Goal: Transaction & Acquisition: Book appointment/travel/reservation

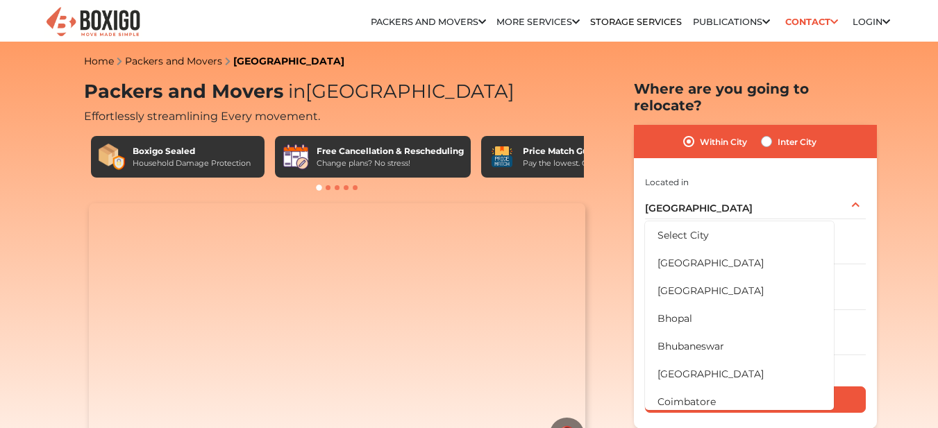
click at [698, 249] on li "[GEOGRAPHIC_DATA]" at bounding box center [739, 263] width 189 height 28
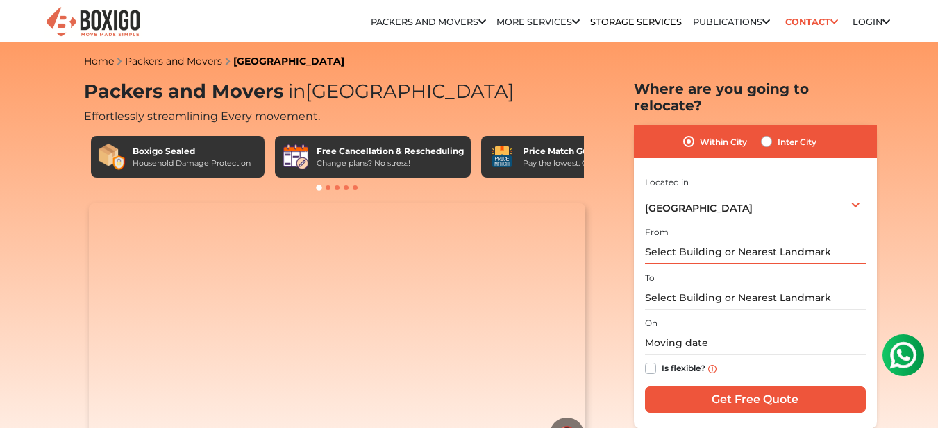
click at [802, 240] on input "text" at bounding box center [755, 252] width 221 height 24
type input "T"
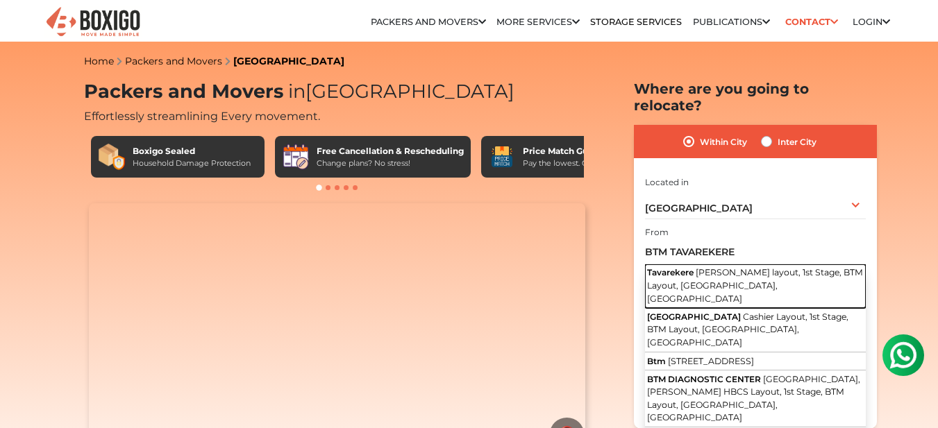
click at [761, 267] on span "[PERSON_NAME] layout, 1st Stage, BTM Layout, [GEOGRAPHIC_DATA], [GEOGRAPHIC_DAT…" at bounding box center [755, 285] width 216 height 36
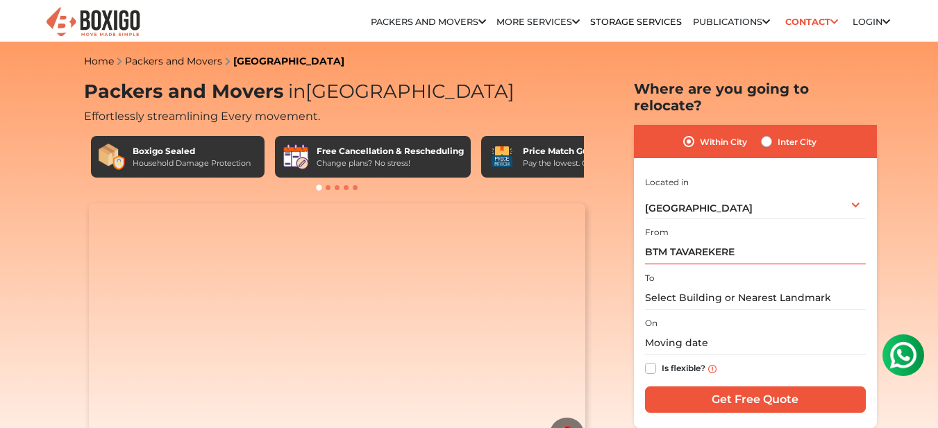
type input "Tavarekere, [PERSON_NAME] layout, 1st Stage, BTM Layout, [GEOGRAPHIC_DATA], [GE…"
click at [751, 286] on input "text" at bounding box center [755, 298] width 221 height 24
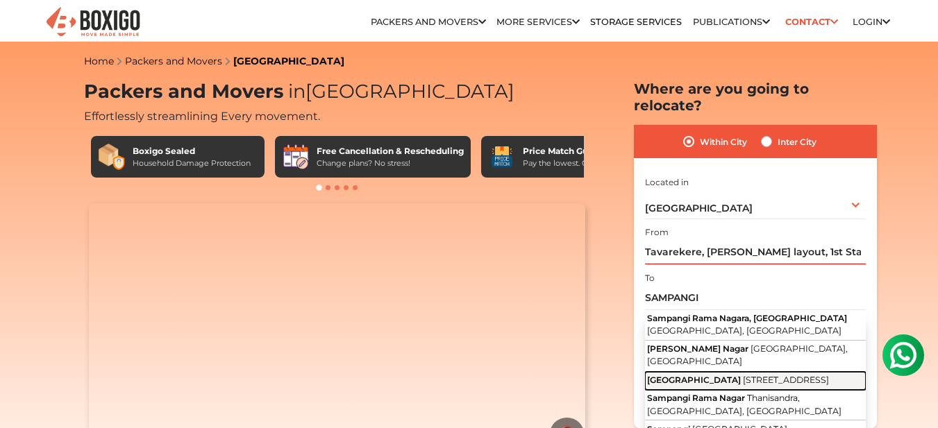
click at [741, 375] on span "[GEOGRAPHIC_DATA]" at bounding box center [694, 380] width 94 height 10
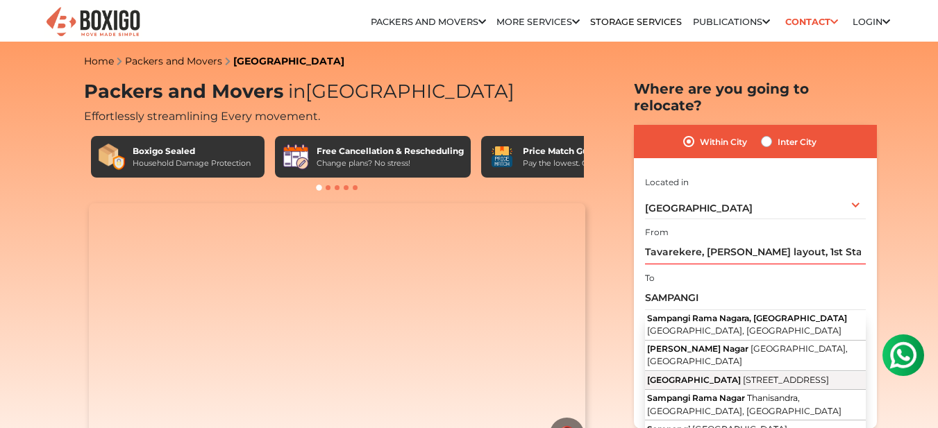
type input "[GEOGRAPHIC_DATA], [STREET_ADDRESS]"
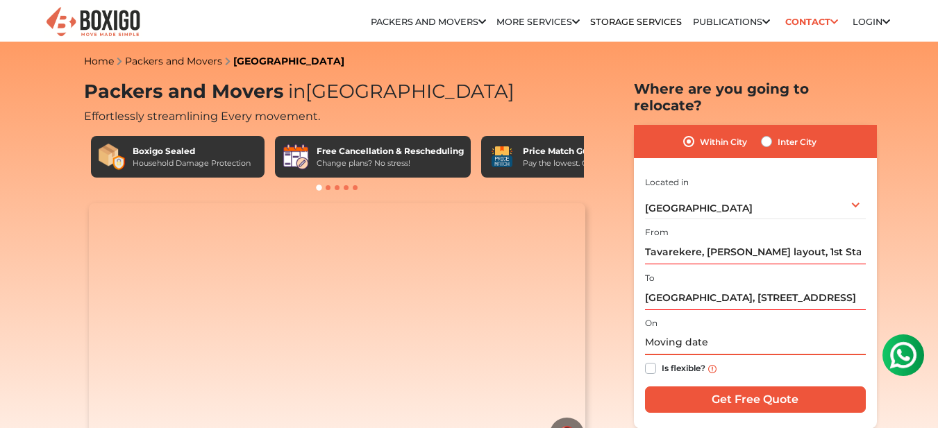
click at [732, 331] on input "text" at bounding box center [755, 343] width 221 height 24
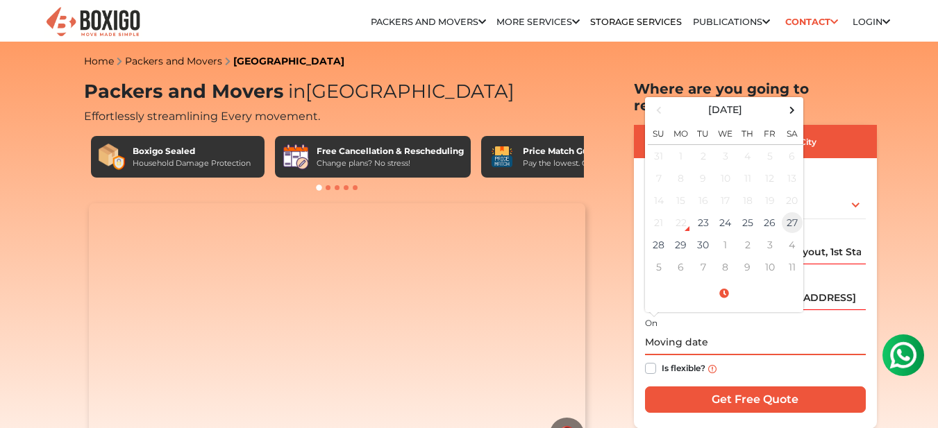
click at [796, 214] on td "27" at bounding box center [792, 223] width 22 height 22
type input "[DATE] 12:00 AM"
click at [662, 360] on label "Is flexible?" at bounding box center [684, 367] width 44 height 15
click at [652, 360] on input "Is flexible?" at bounding box center [650, 367] width 11 height 14
checkbox input "true"
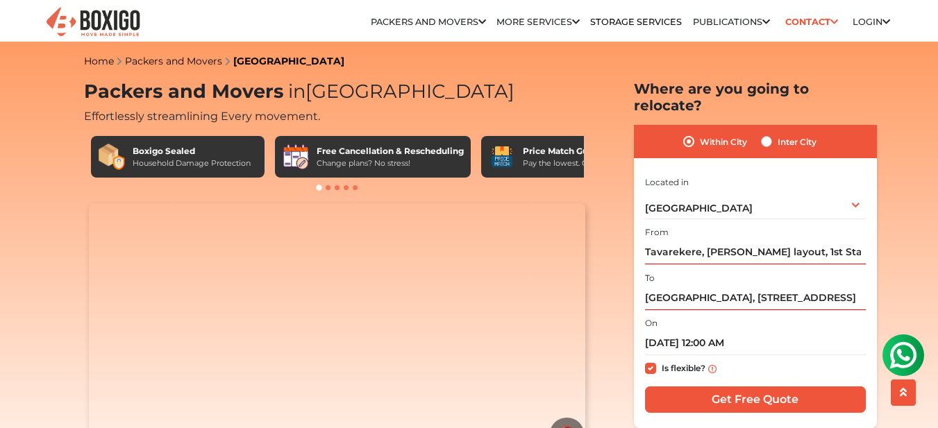
scroll to position [69, 0]
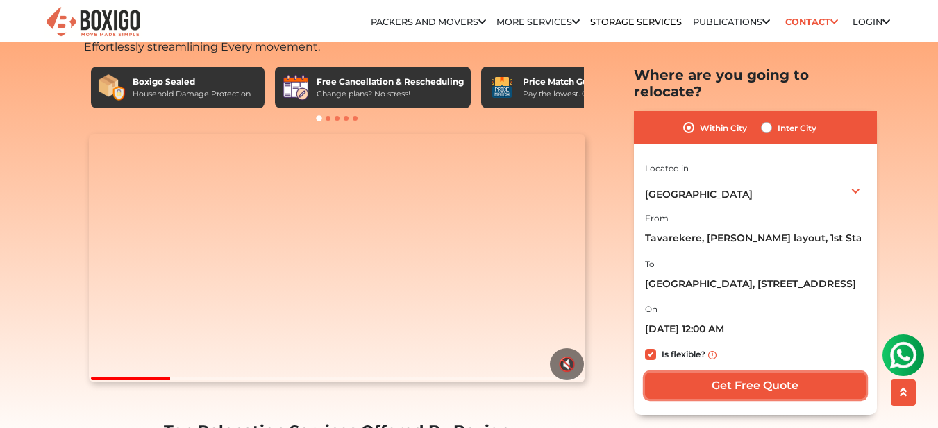
click at [773, 373] on input "Get Free Quote" at bounding box center [755, 386] width 221 height 26
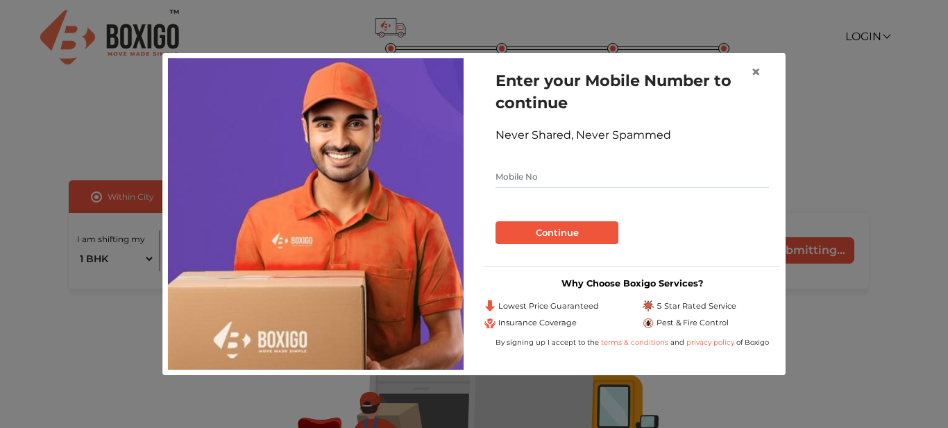
click at [571, 180] on input "text" at bounding box center [633, 177] width 274 height 22
type input "9845511334"
click at [571, 232] on button "Continue" at bounding box center [557, 233] width 123 height 24
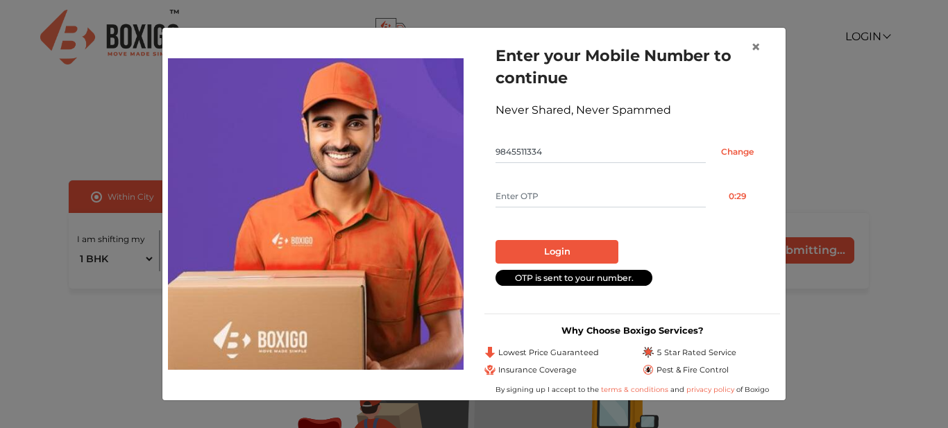
click at [567, 196] on input "text" at bounding box center [601, 196] width 210 height 22
type input "5912"
click at [571, 249] on button "Login" at bounding box center [557, 252] width 123 height 24
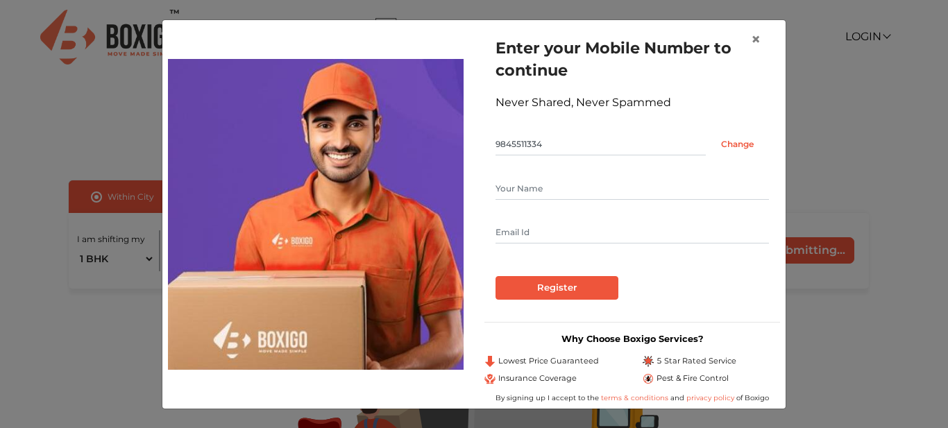
click at [570, 194] on input "text" at bounding box center [633, 189] width 274 height 22
type input "PUNEETH SHANKAR"
click at [553, 233] on input "BSNL.XEROX@GMAIL.COM" at bounding box center [633, 232] width 274 height 22
type input "PUNEETH.SHANKARR@GMAIL.COM"
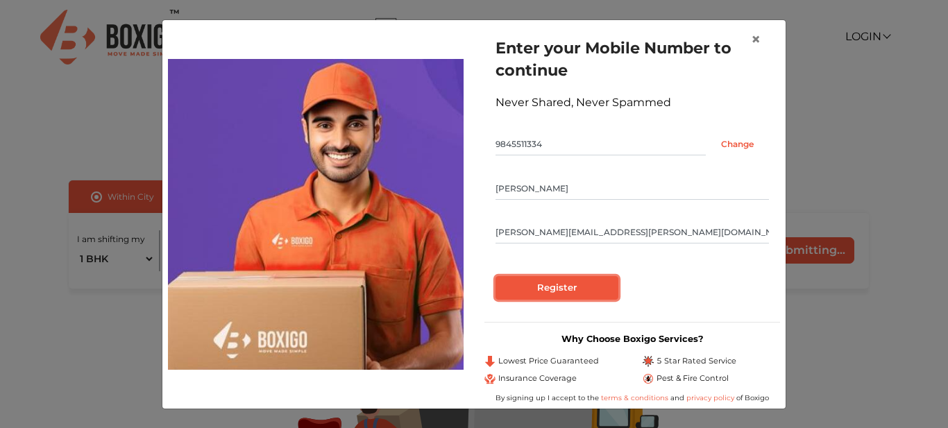
click at [595, 286] on input "Register" at bounding box center [557, 288] width 123 height 24
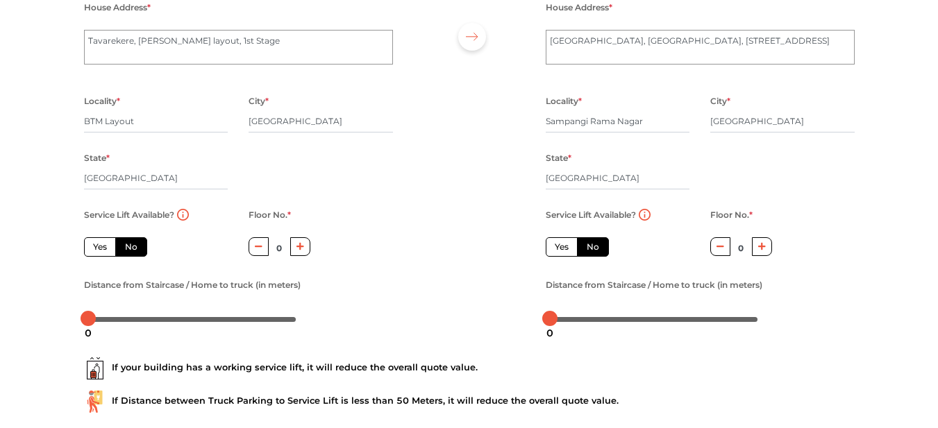
scroll to position [208, 0]
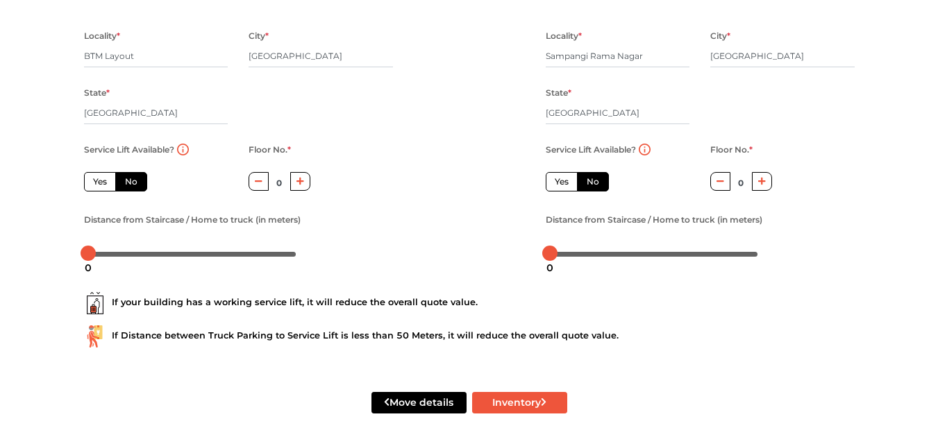
click at [129, 178] on label "No" at bounding box center [131, 181] width 32 height 19
click at [129, 178] on input "No" at bounding box center [129, 180] width 9 height 9
radio input "true"
click at [301, 181] on icon "button" at bounding box center [300, 182] width 8 height 8
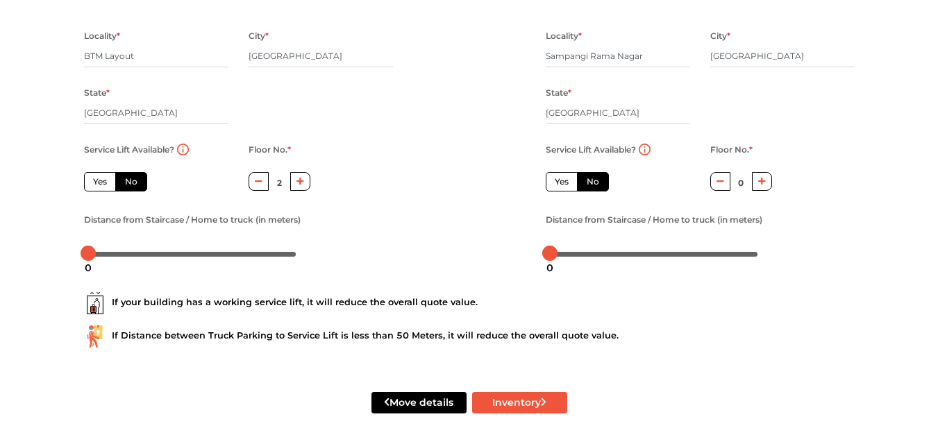
click at [301, 181] on icon "button" at bounding box center [300, 182] width 8 height 8
type input "3"
click at [758, 179] on icon "button" at bounding box center [762, 181] width 8 height 8
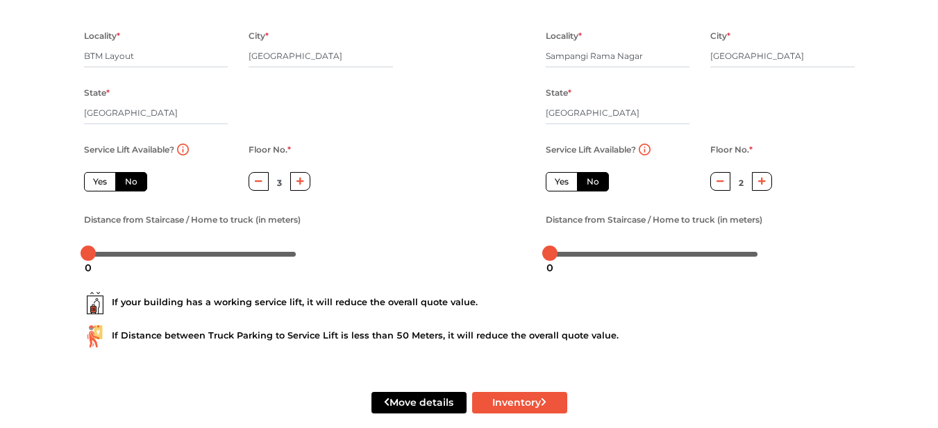
type input "3"
drag, startPoint x: 85, startPoint y: 253, endPoint x: 96, endPoint y: 253, distance: 11.1
click at [96, 253] on div at bounding box center [97, 253] width 15 height 15
click at [101, 249] on div at bounding box center [101, 253] width 15 height 15
drag, startPoint x: 548, startPoint y: 251, endPoint x: 564, endPoint y: 251, distance: 16.7
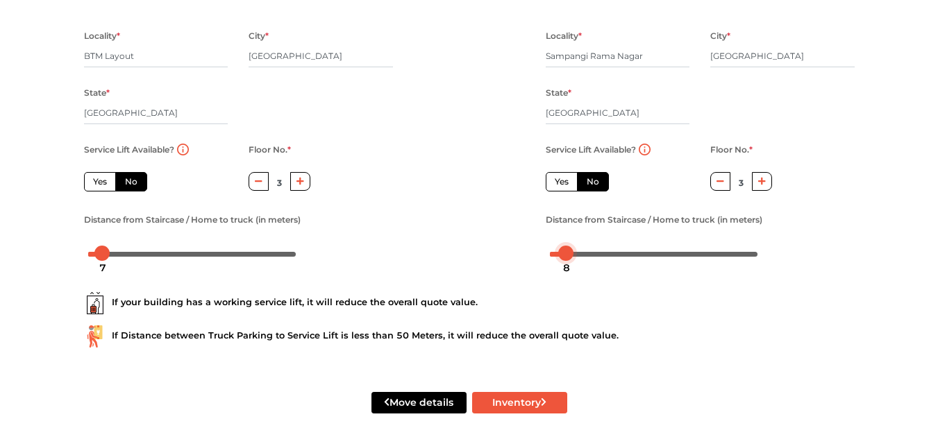
click at [564, 251] on div at bounding box center [565, 253] width 15 height 15
click at [107, 253] on div at bounding box center [103, 253] width 15 height 15
drag, startPoint x: 101, startPoint y: 251, endPoint x: 158, endPoint y: 251, distance: 56.2
click at [158, 251] on div at bounding box center [160, 253] width 15 height 15
drag, startPoint x: 564, startPoint y: 253, endPoint x: 628, endPoint y: 254, distance: 63.2
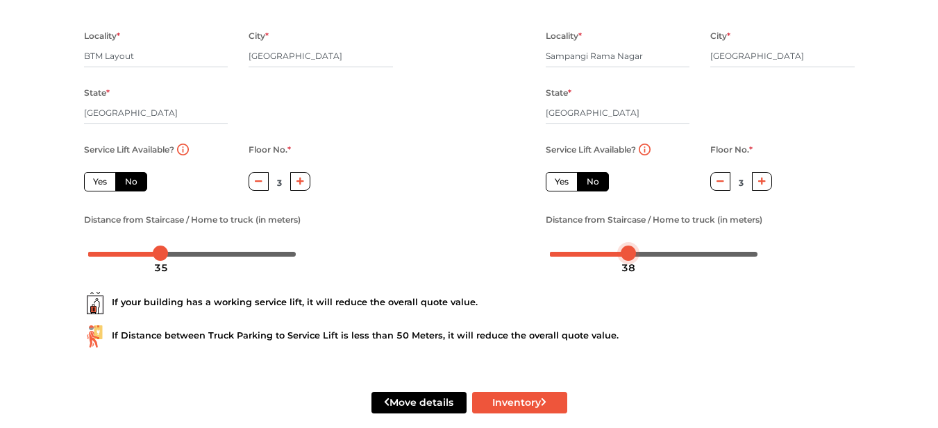
click at [628, 254] on div at bounding box center [628, 253] width 15 height 15
drag, startPoint x: 627, startPoint y: 248, endPoint x: 619, endPoint y: 249, distance: 7.7
click at [619, 249] on div at bounding box center [619, 253] width 15 height 15
click at [621, 249] on div at bounding box center [621, 253] width 15 height 15
drag, startPoint x: 162, startPoint y: 250, endPoint x: 174, endPoint y: 249, distance: 11.1
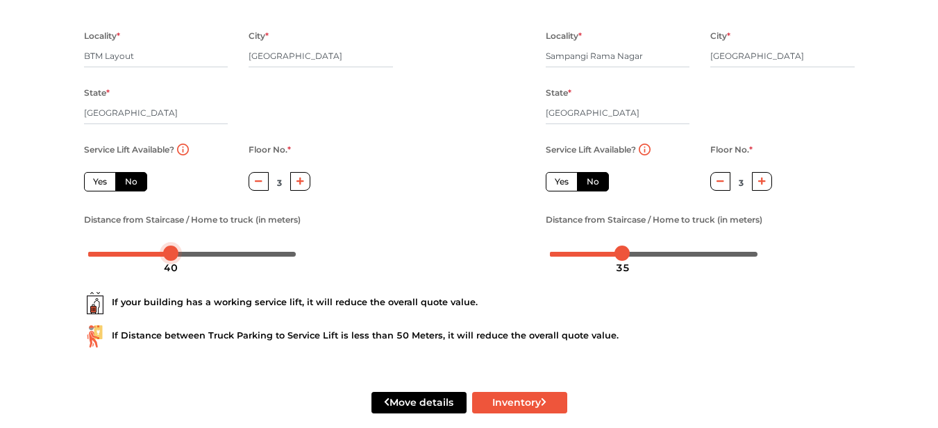
click at [174, 249] on div at bounding box center [170, 253] width 15 height 15
drag, startPoint x: 618, startPoint y: 250, endPoint x: 757, endPoint y: 243, distance: 139.7
click at [757, 243] on div at bounding box center [654, 253] width 217 height 22
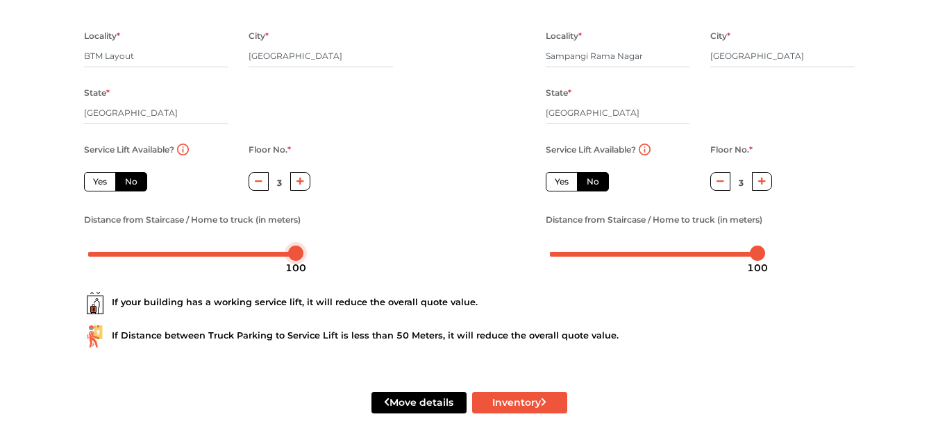
drag, startPoint x: 169, startPoint y: 251, endPoint x: 323, endPoint y: 254, distance: 153.5
click at [323, 254] on div at bounding box center [238, 253] width 309 height 22
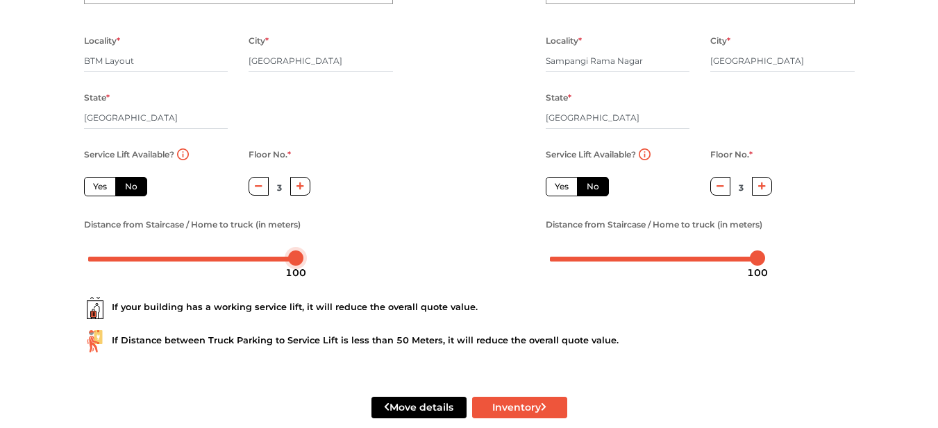
scroll to position [227, 0]
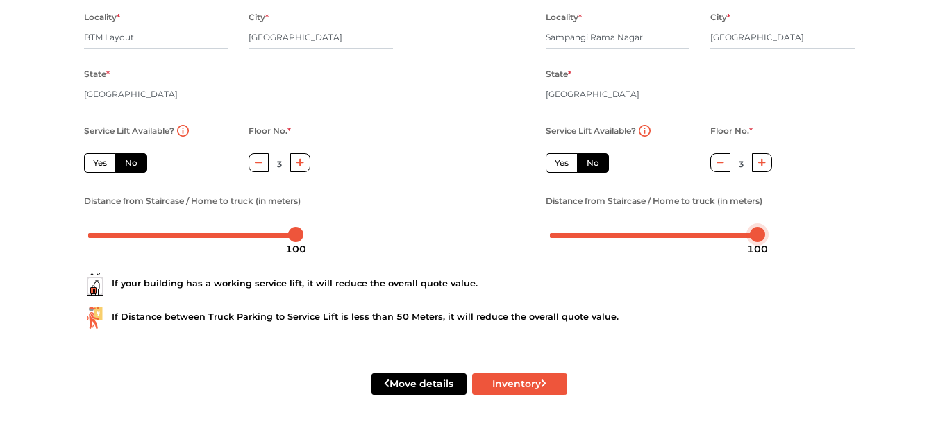
click at [655, 234] on div at bounding box center [654, 234] width 208 height 8
click at [654, 236] on div at bounding box center [653, 234] width 15 height 15
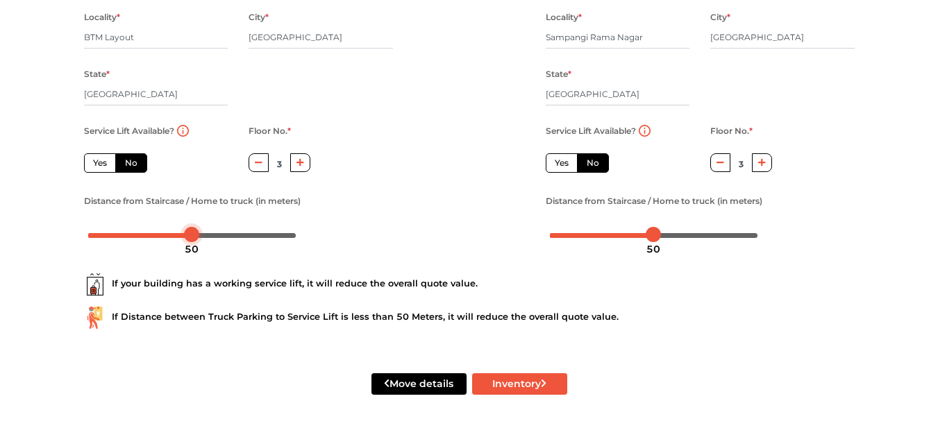
drag, startPoint x: 294, startPoint y: 232, endPoint x: 190, endPoint y: 239, distance: 103.7
click at [533, 383] on button "Inventory" at bounding box center [519, 384] width 95 height 22
radio input "true"
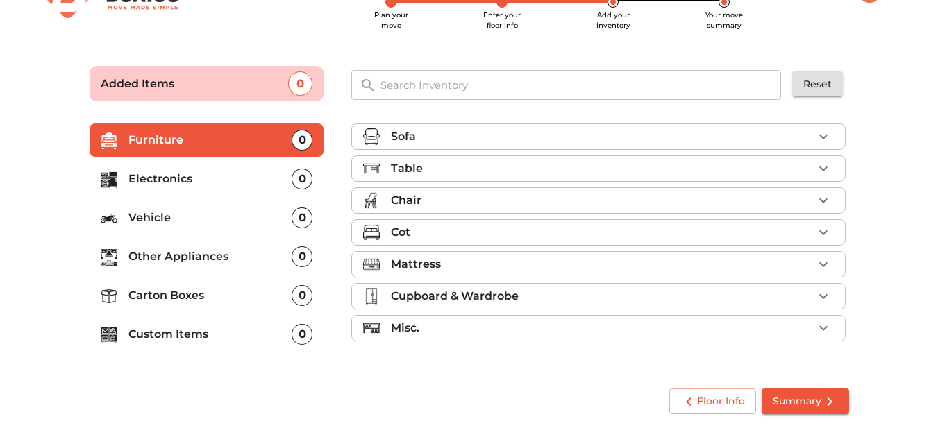
scroll to position [47, 0]
click at [828, 260] on icon "button" at bounding box center [823, 264] width 17 height 17
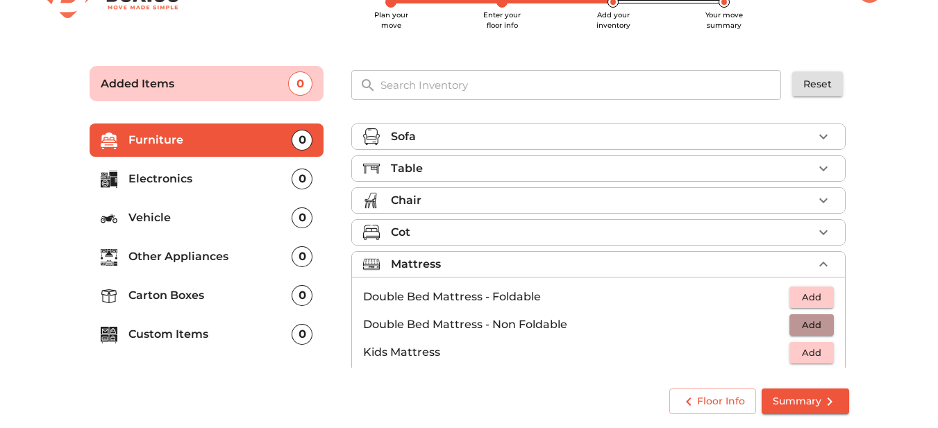
click at [807, 323] on span "Add" at bounding box center [811, 325] width 31 height 16
click at [814, 349] on span "Add" at bounding box center [811, 353] width 31 height 16
click at [815, 349] on icon "button" at bounding box center [823, 352] width 17 height 17
click at [778, 349] on icon "button" at bounding box center [781, 352] width 17 height 17
click at [814, 224] on button "button" at bounding box center [823, 232] width 21 height 21
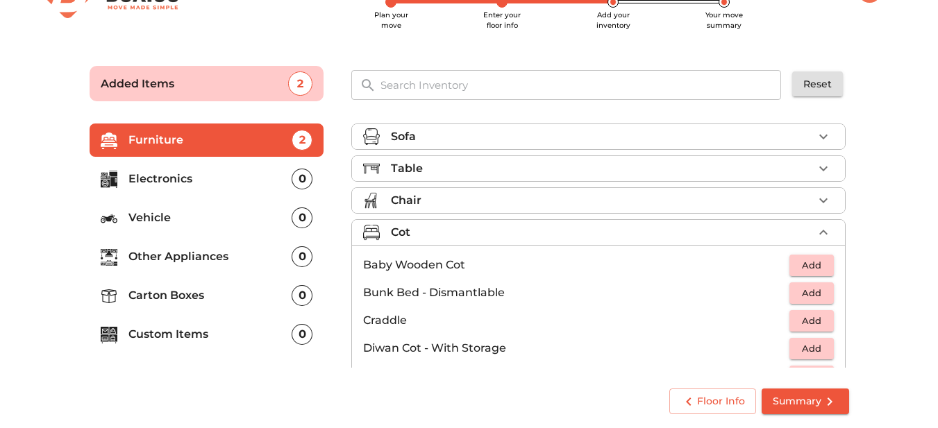
click at [811, 343] on span "Add" at bounding box center [811, 349] width 31 height 16
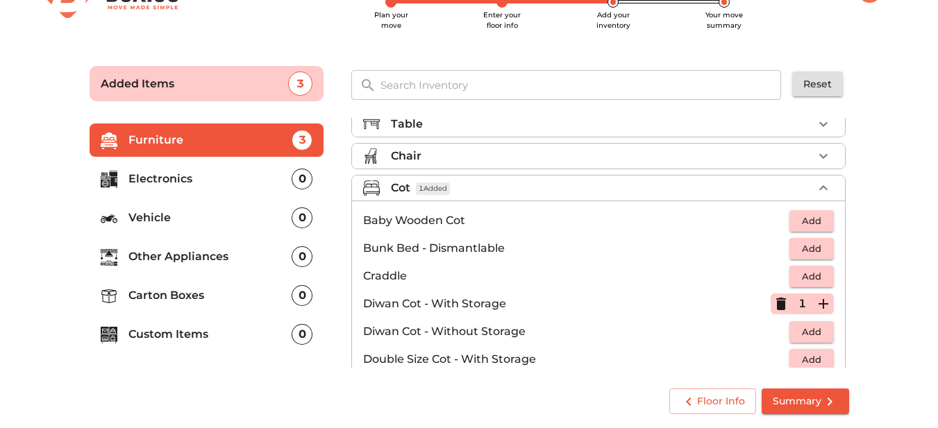
scroll to position [69, 0]
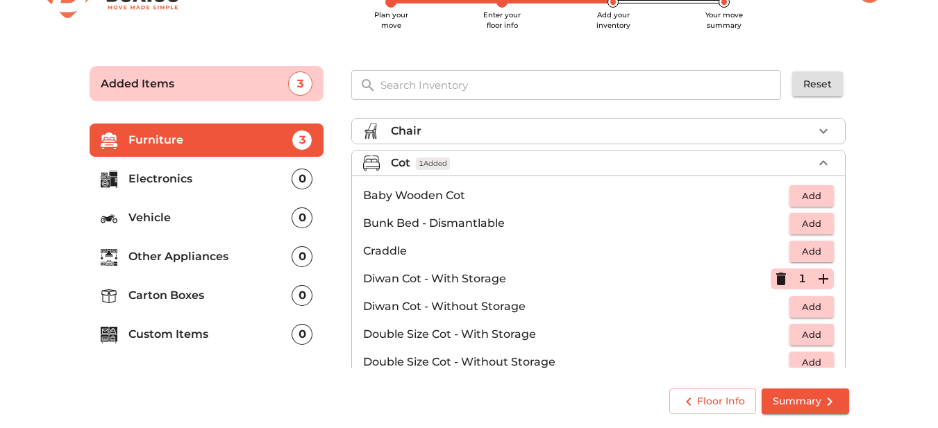
click at [807, 304] on span "Add" at bounding box center [811, 307] width 31 height 16
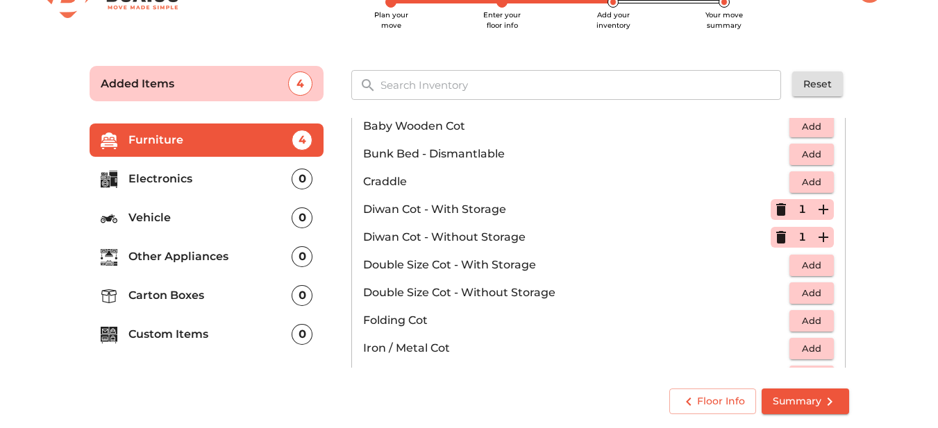
scroll to position [208, 0]
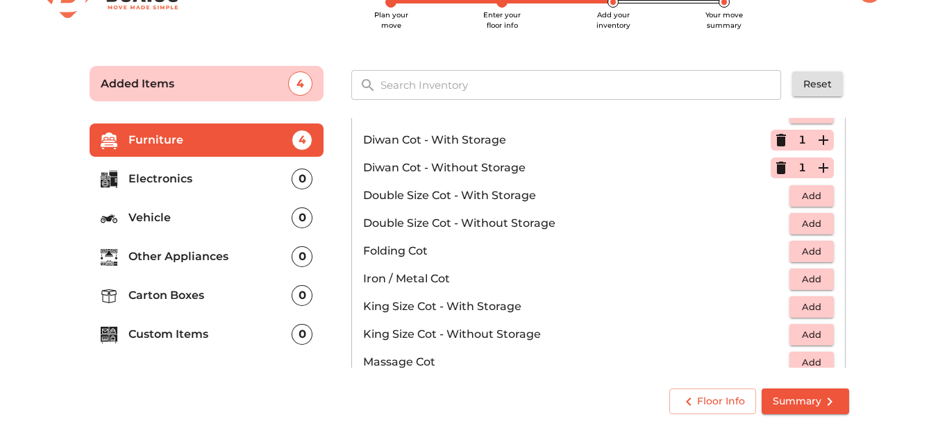
click at [796, 275] on span "Add" at bounding box center [811, 279] width 31 height 16
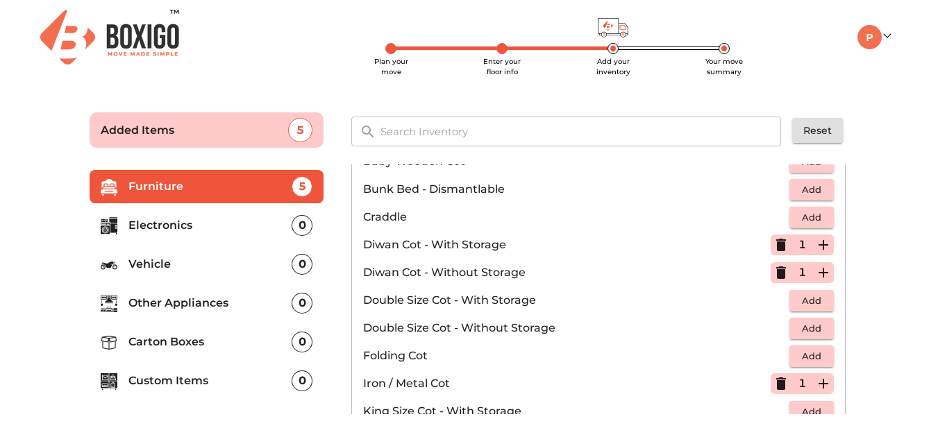
scroll to position [0, 0]
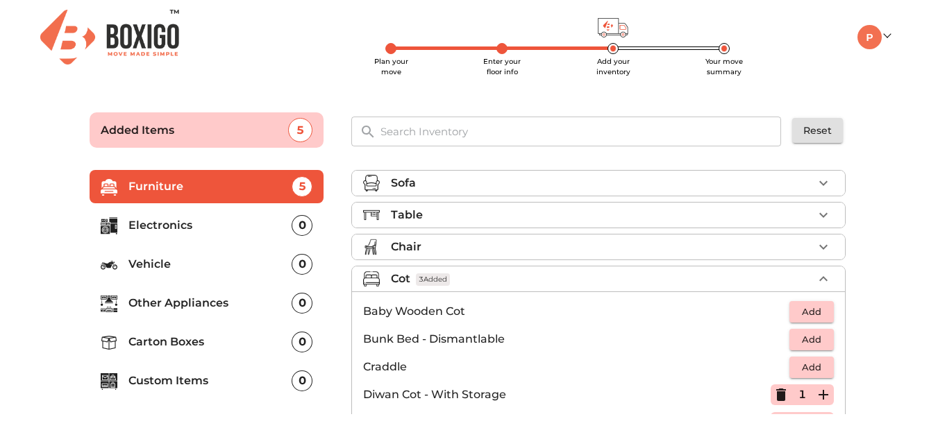
click at [821, 244] on icon "button" at bounding box center [823, 247] width 17 height 17
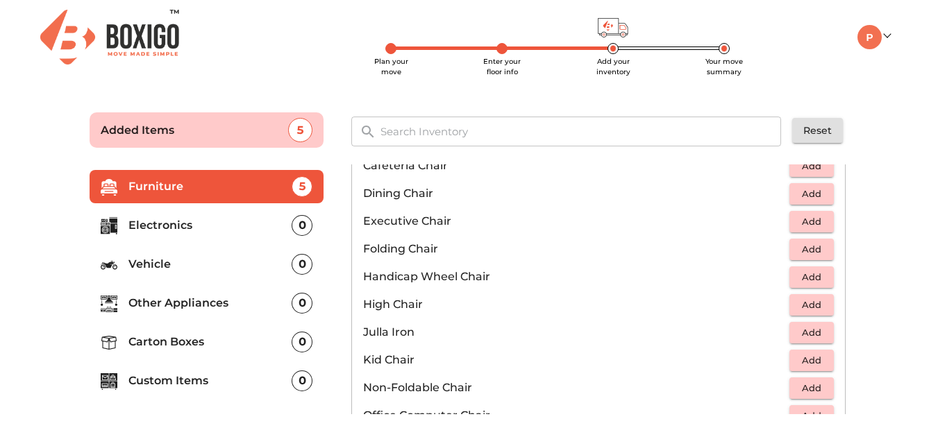
scroll to position [278, 0]
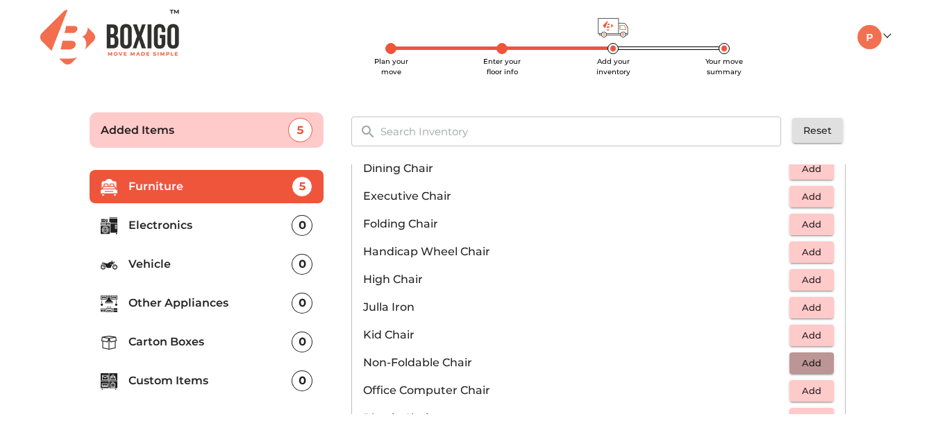
click at [807, 362] on span "Add" at bounding box center [811, 363] width 31 height 16
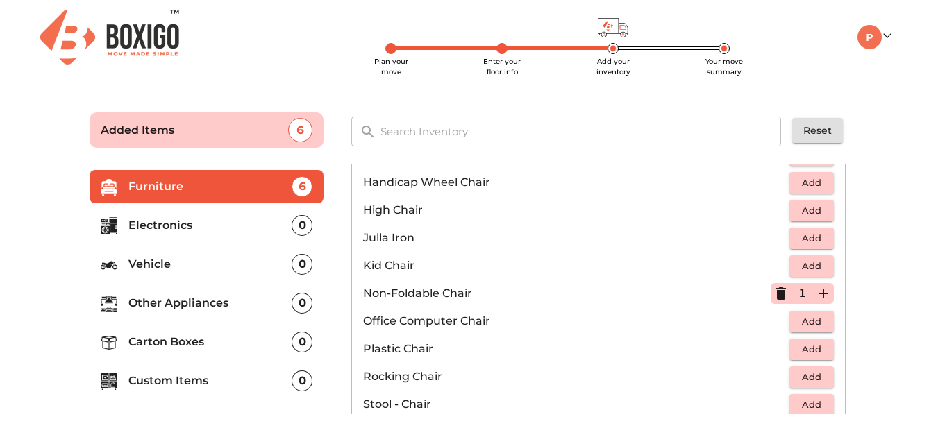
scroll to position [417, 0]
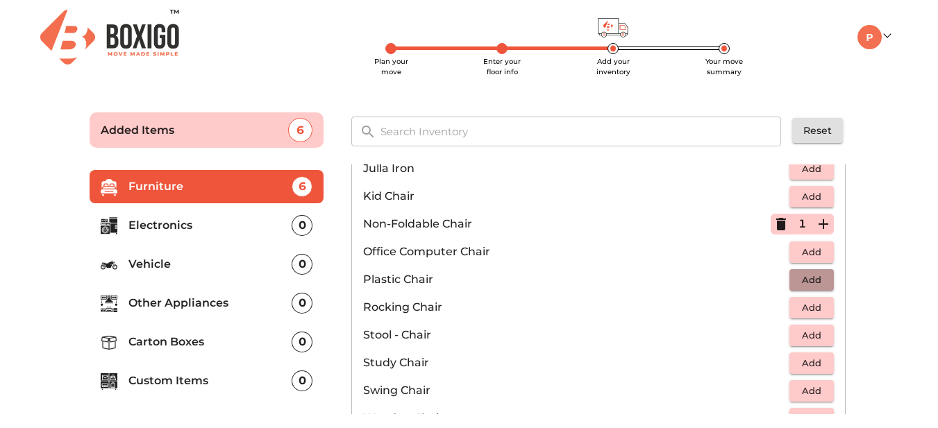
click at [807, 276] on span "Add" at bounding box center [811, 280] width 31 height 16
click at [776, 228] on icon "button" at bounding box center [781, 224] width 10 height 12
click at [818, 280] on icon "button" at bounding box center [823, 280] width 10 height 10
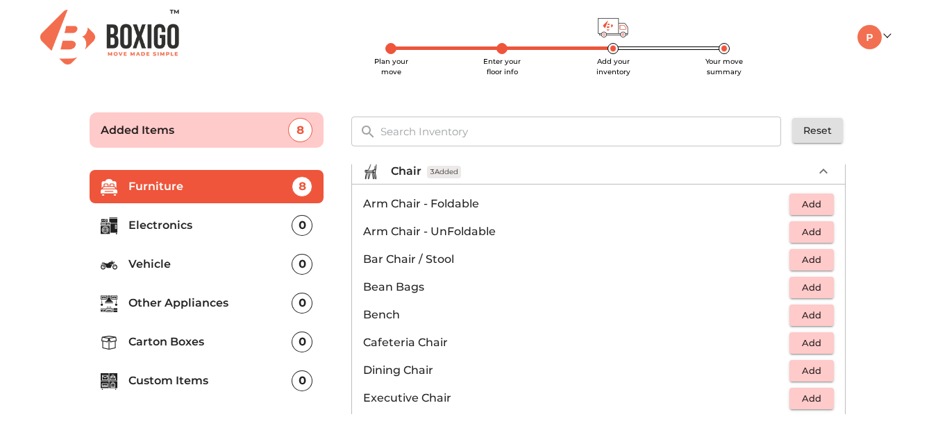
scroll to position [0, 0]
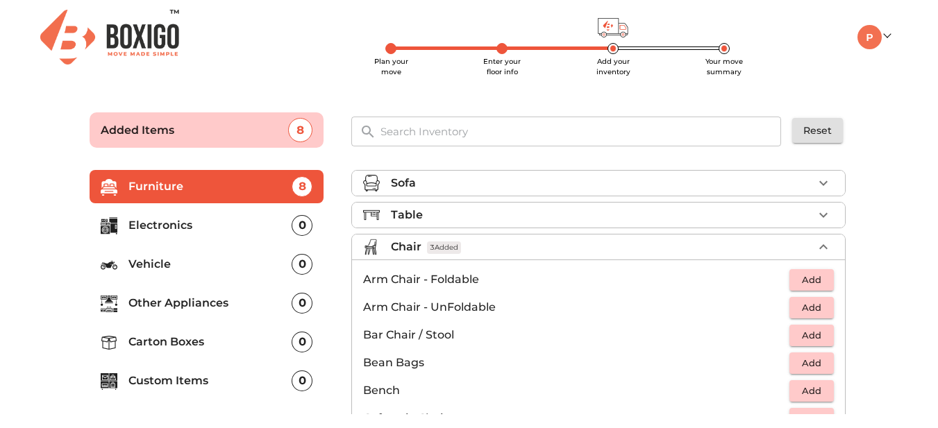
click at [781, 215] on div "Table" at bounding box center [602, 215] width 422 height 17
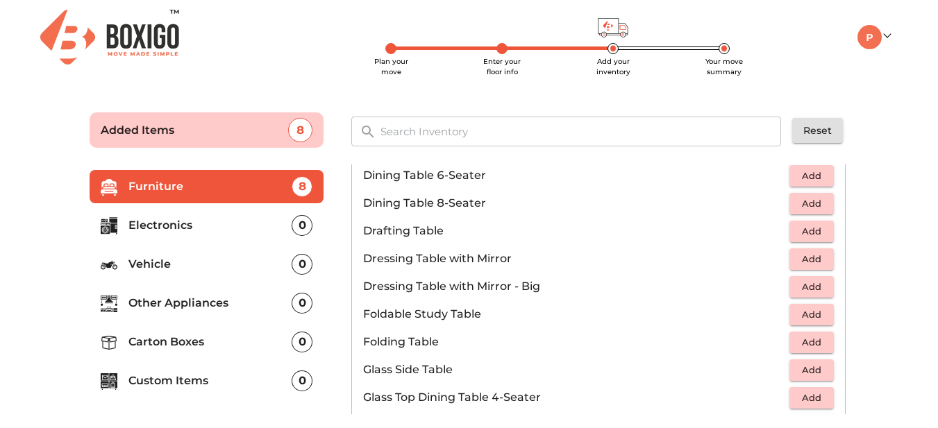
scroll to position [347, 0]
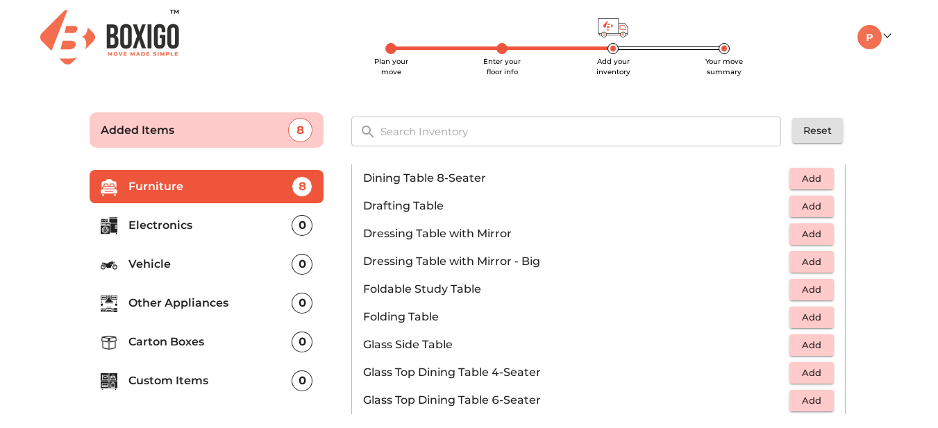
click at [807, 289] on span "Add" at bounding box center [811, 290] width 31 height 16
click at [776, 287] on icon "button" at bounding box center [781, 289] width 10 height 12
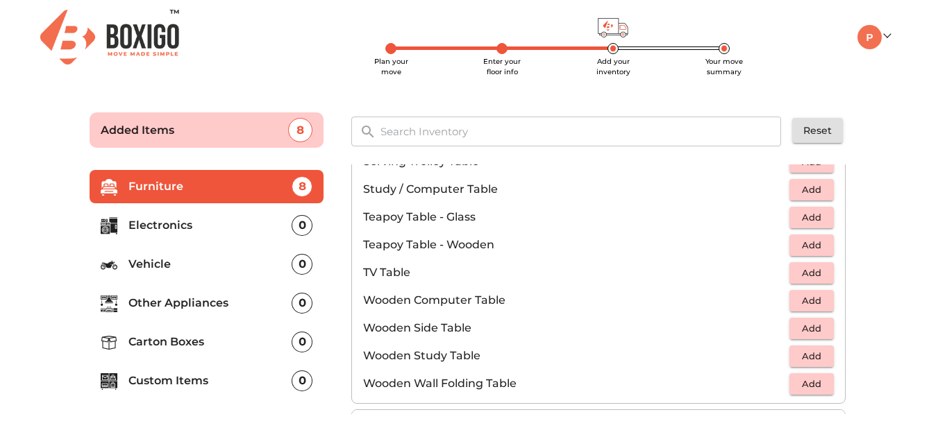
scroll to position [833, 0]
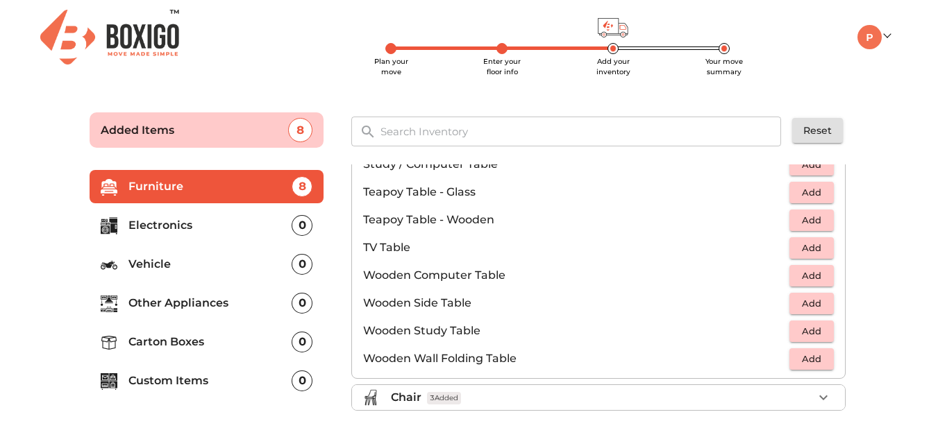
click at [796, 251] on span "Add" at bounding box center [811, 248] width 31 height 16
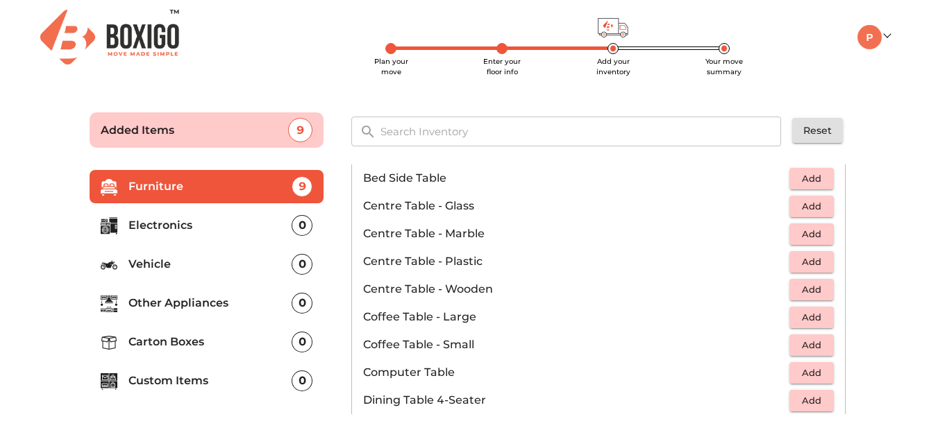
scroll to position [0, 0]
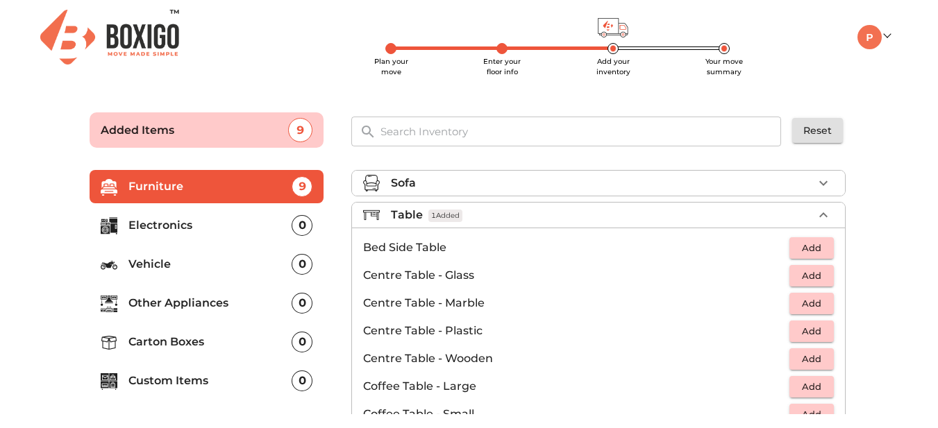
click at [186, 224] on p "Electronics" at bounding box center [210, 225] width 164 height 17
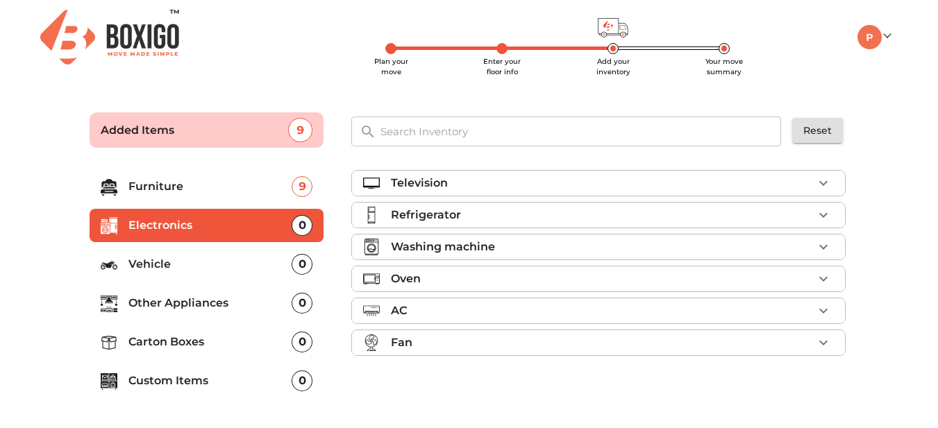
click at [573, 183] on div "Television" at bounding box center [602, 183] width 422 height 17
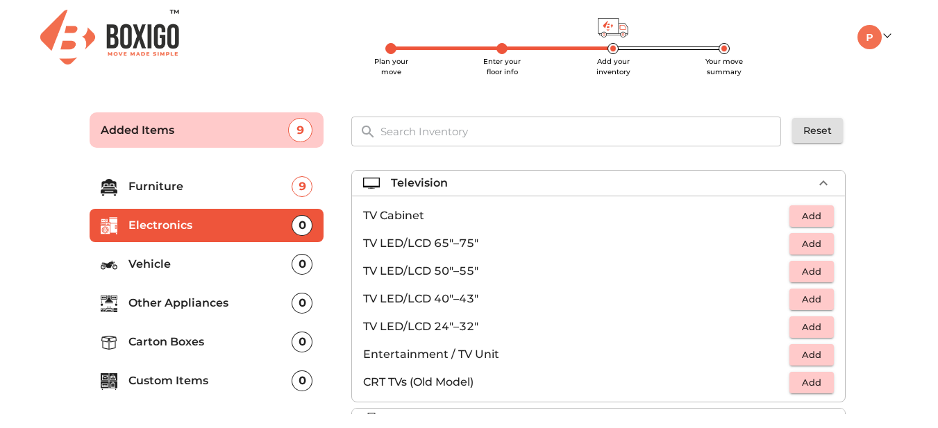
click at [796, 271] on span "Add" at bounding box center [811, 272] width 31 height 16
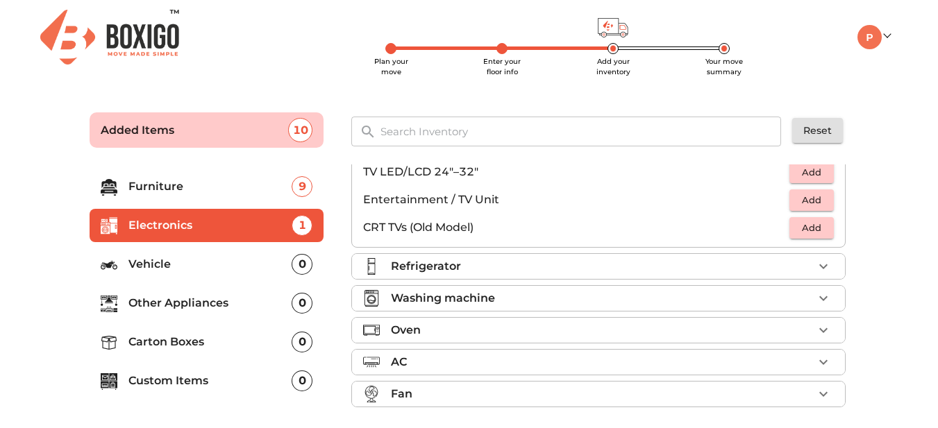
scroll to position [159, 0]
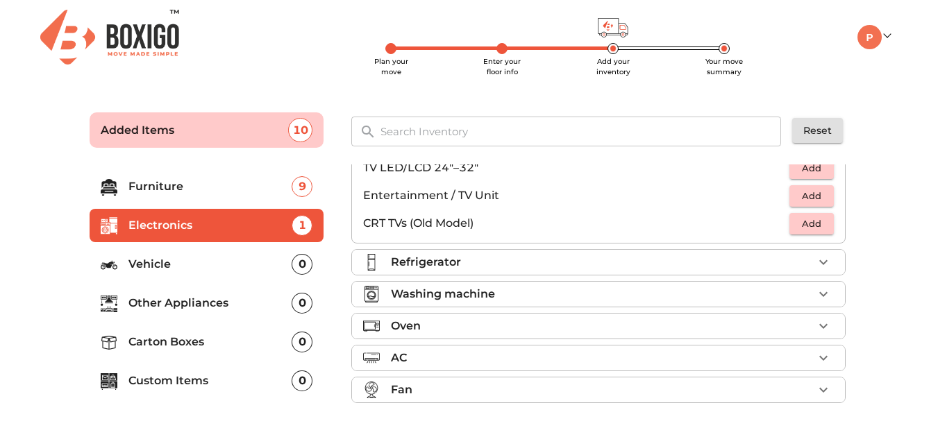
click at [648, 264] on div "Refrigerator" at bounding box center [602, 262] width 422 height 17
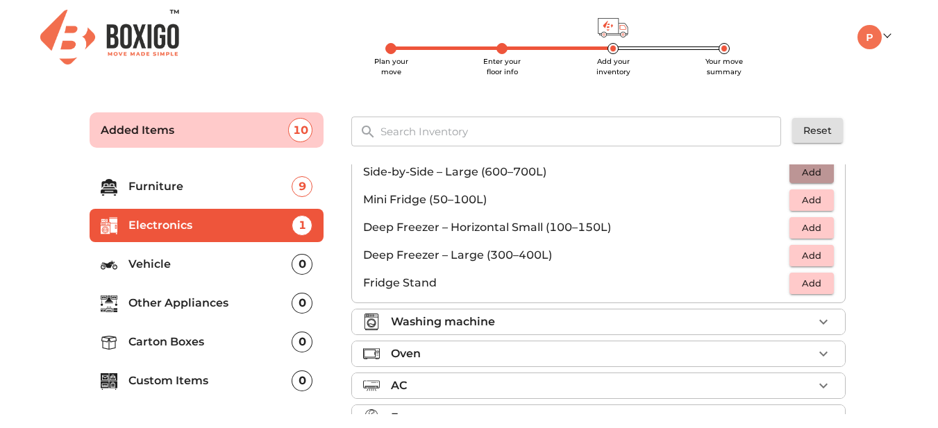
click at [799, 169] on span "Add" at bounding box center [811, 173] width 31 height 16
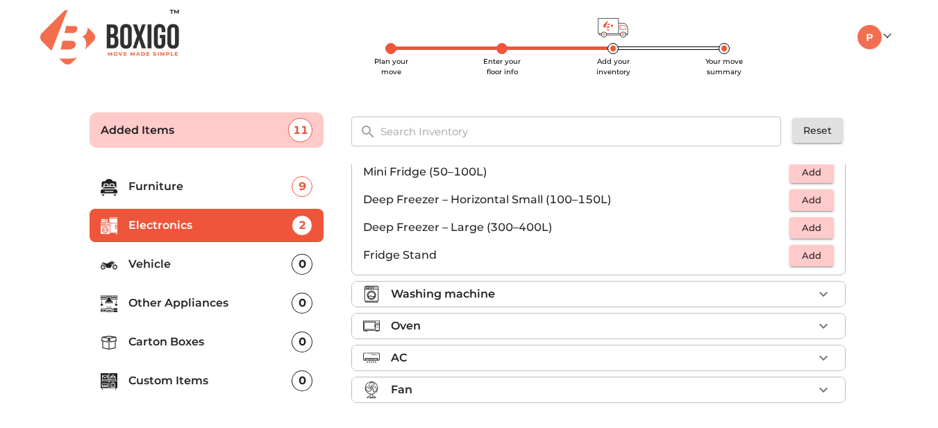
click at [691, 295] on div "Washing machine" at bounding box center [602, 294] width 422 height 17
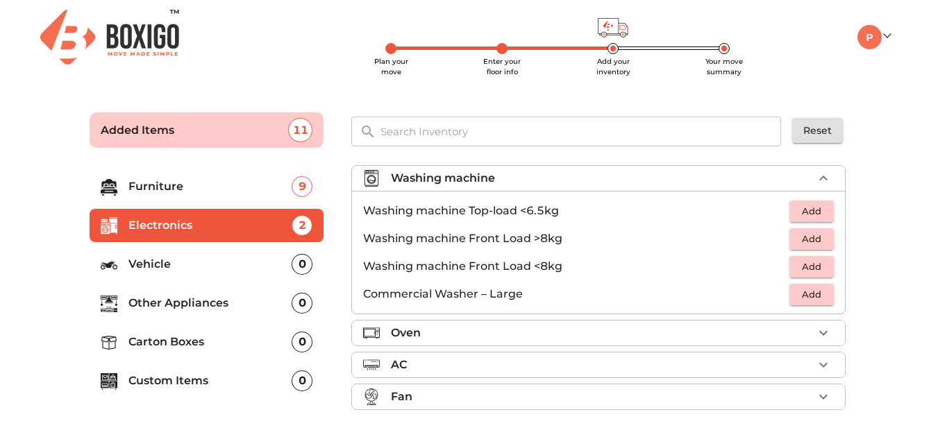
scroll to position [67, 0]
click at [796, 210] on span "Add" at bounding box center [811, 213] width 31 height 16
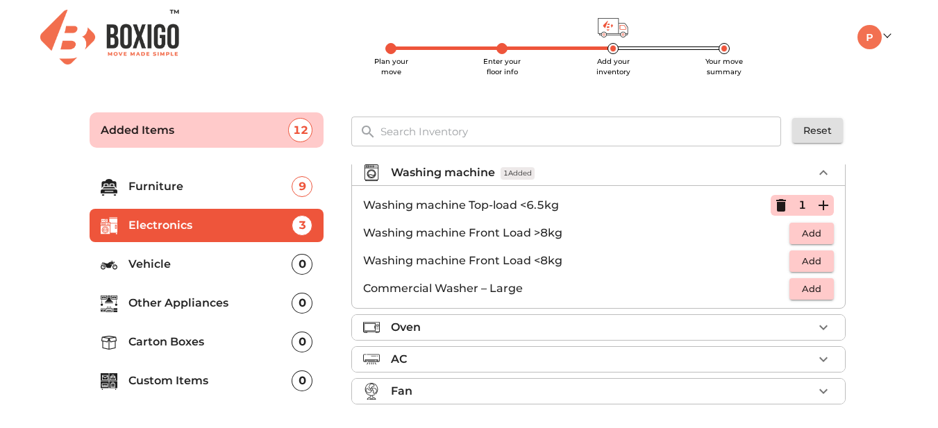
scroll to position [76, 0]
click at [657, 323] on div "Oven" at bounding box center [602, 326] width 422 height 17
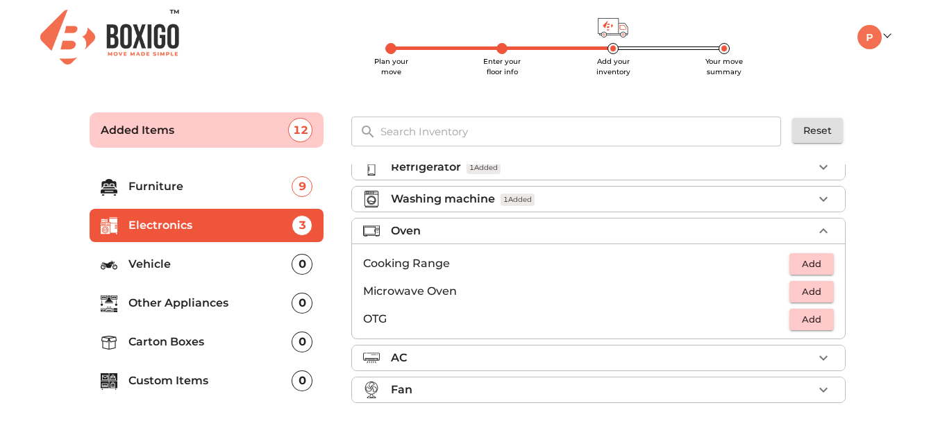
scroll to position [48, 0]
click at [802, 289] on span "Add" at bounding box center [811, 292] width 31 height 16
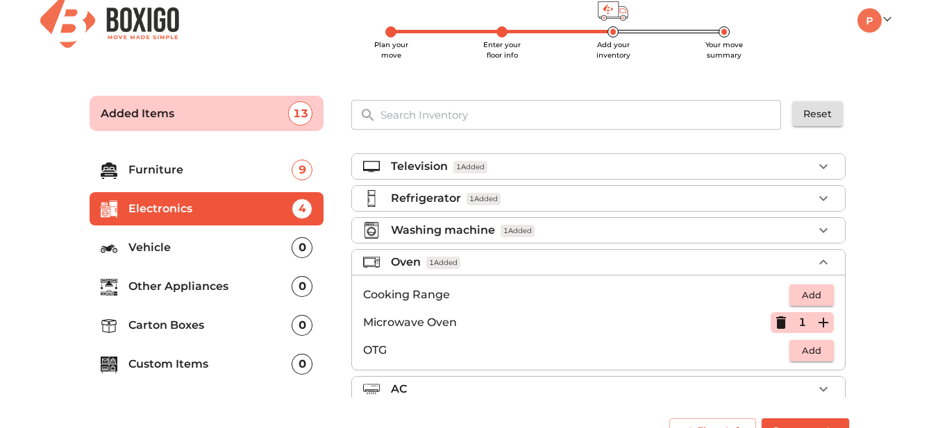
scroll to position [0, 0]
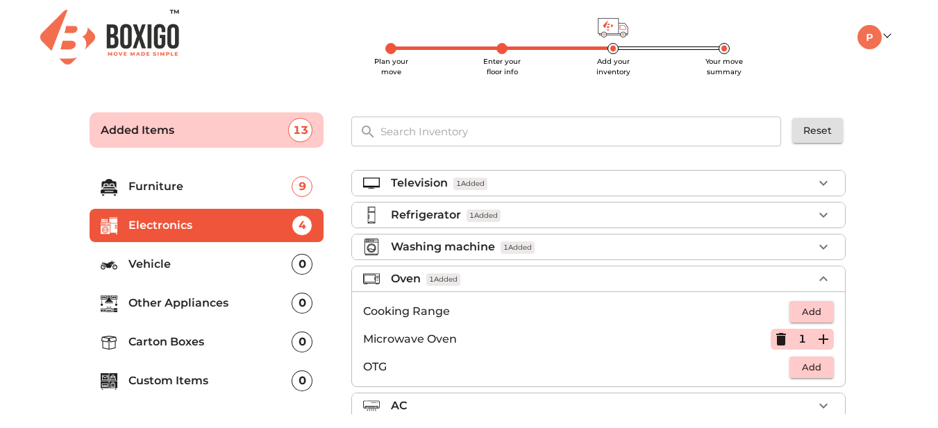
click at [226, 305] on p "Other Appliances" at bounding box center [210, 303] width 164 height 17
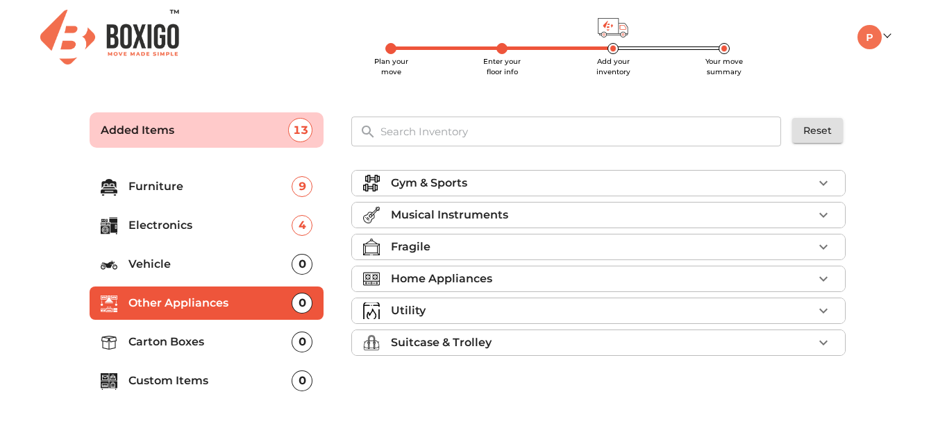
click at [210, 337] on p "Carton Boxes" at bounding box center [210, 342] width 164 height 17
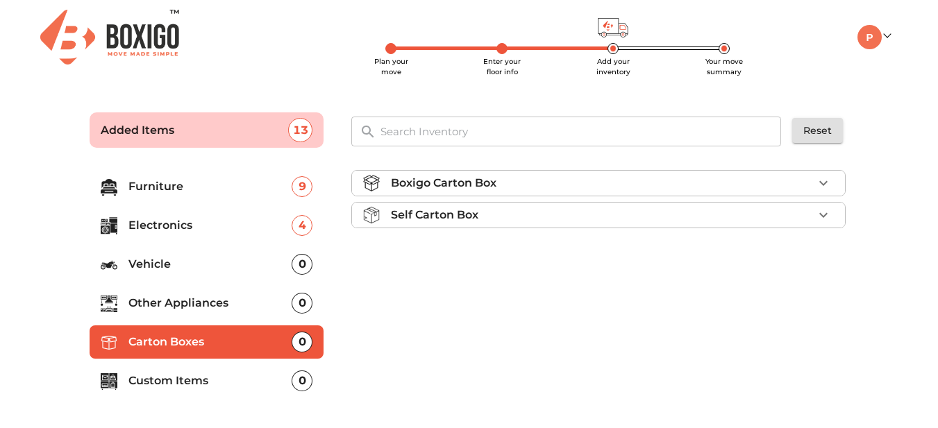
click at [562, 182] on div "Boxigo Carton Box" at bounding box center [602, 183] width 422 height 17
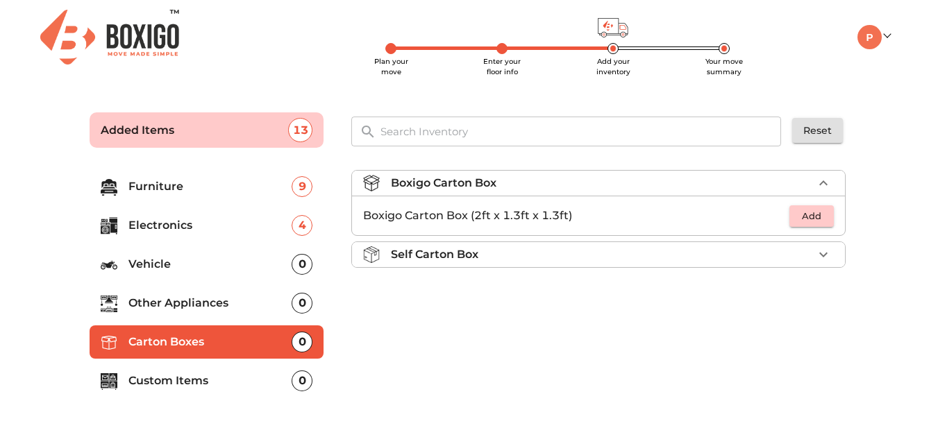
click at [816, 213] on span "Add" at bounding box center [811, 216] width 31 height 16
click at [598, 252] on div "Self Carton Box" at bounding box center [602, 254] width 422 height 17
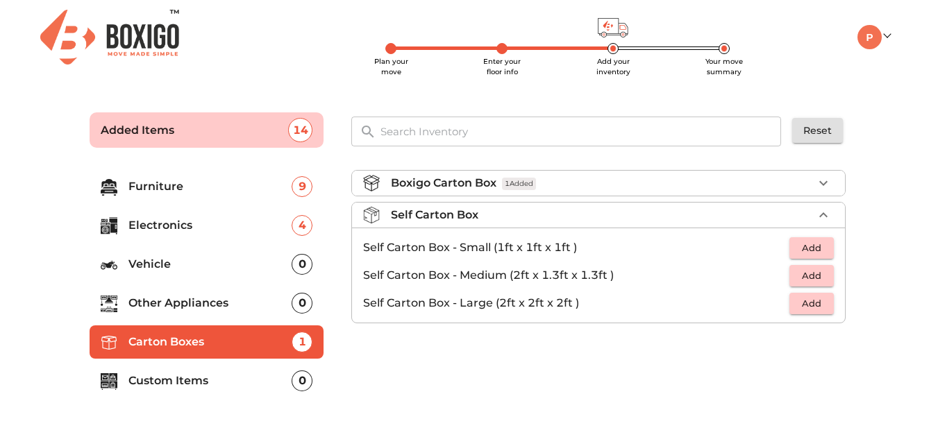
scroll to position [47, 0]
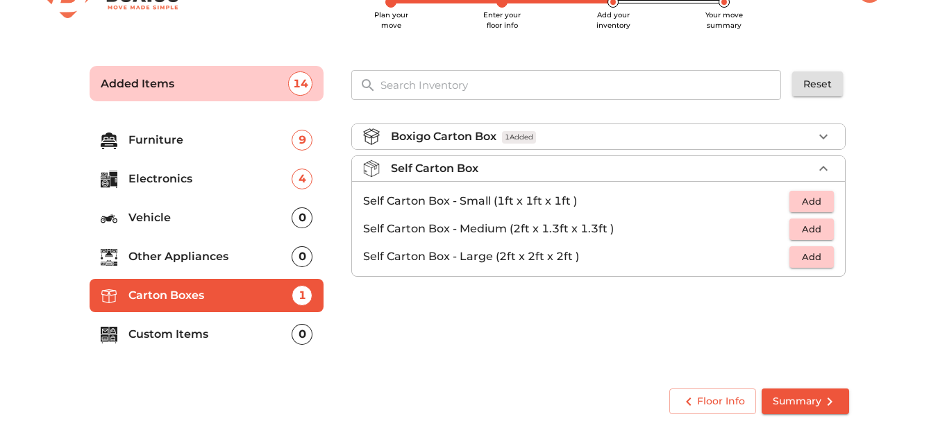
click at [235, 335] on p "Custom Items" at bounding box center [210, 334] width 164 height 17
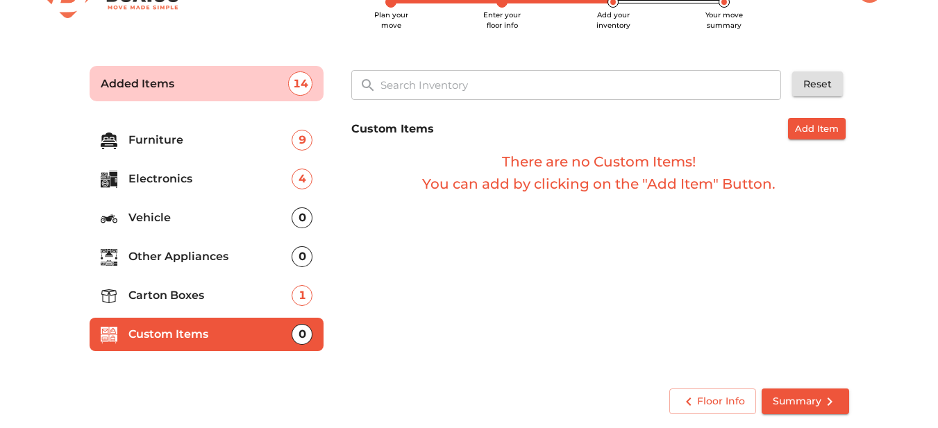
click at [791, 407] on span "Summary" at bounding box center [805, 401] width 65 height 17
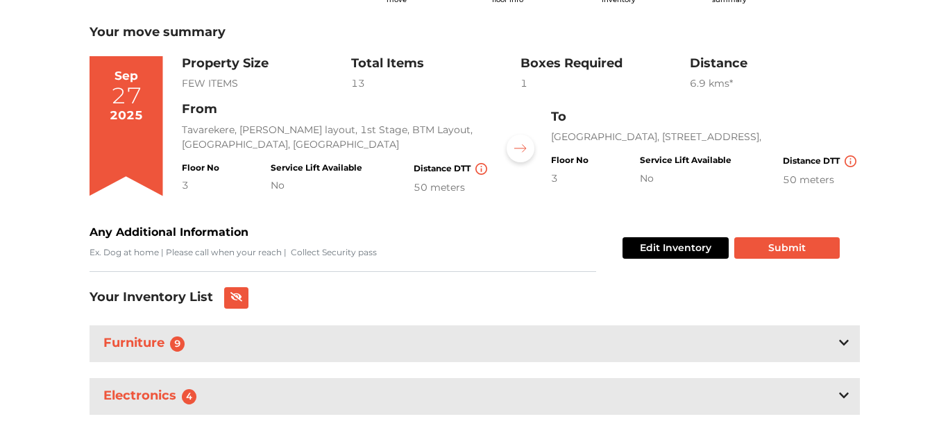
scroll to position [24, 0]
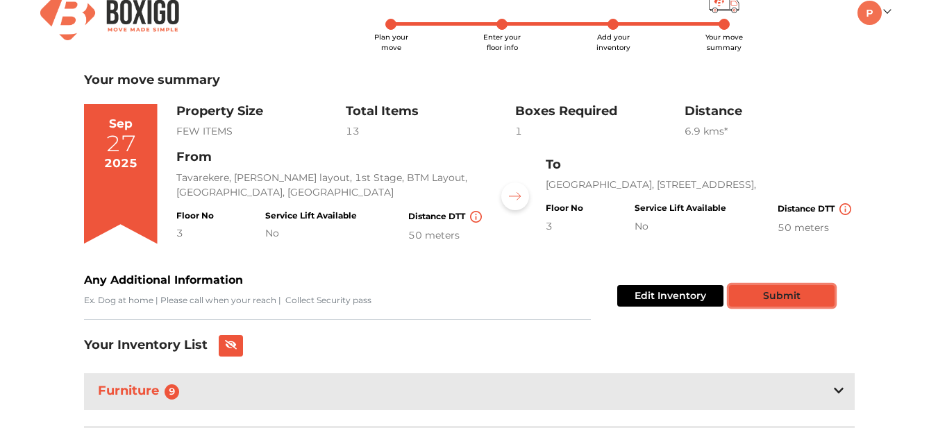
click at [762, 298] on button "Submit" at bounding box center [782, 296] width 106 height 22
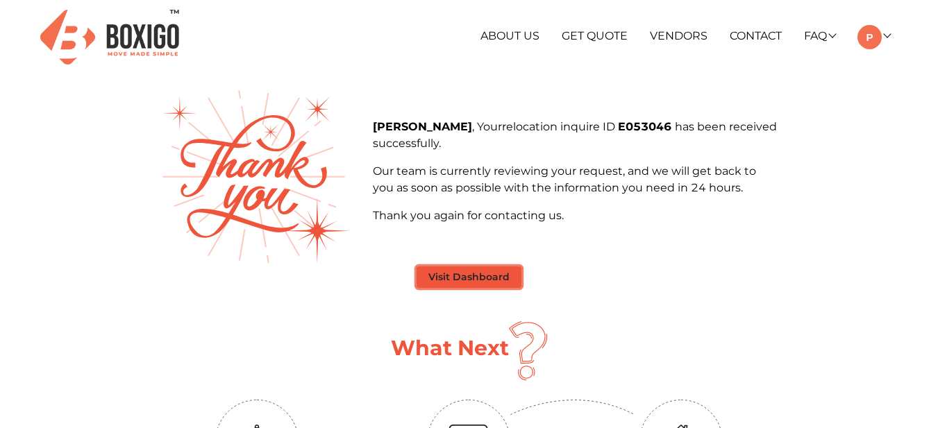
click at [480, 279] on button "Visit Dashboard" at bounding box center [469, 278] width 105 height 22
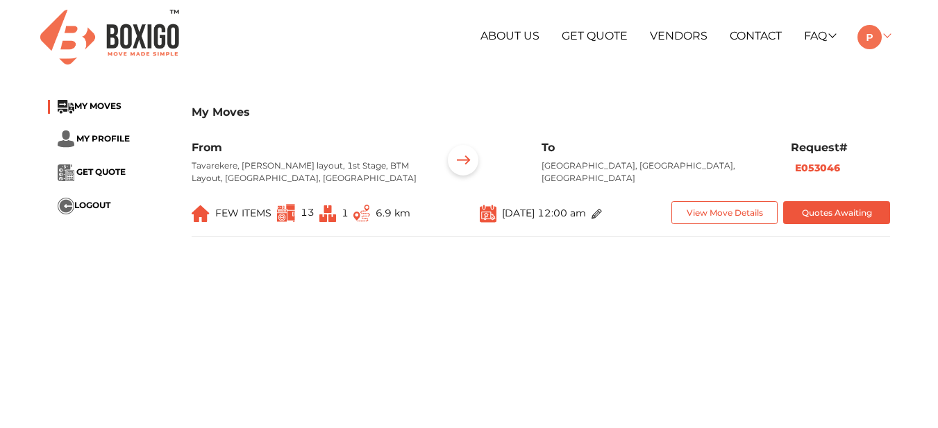
click at [877, 42] on img at bounding box center [869, 37] width 24 height 24
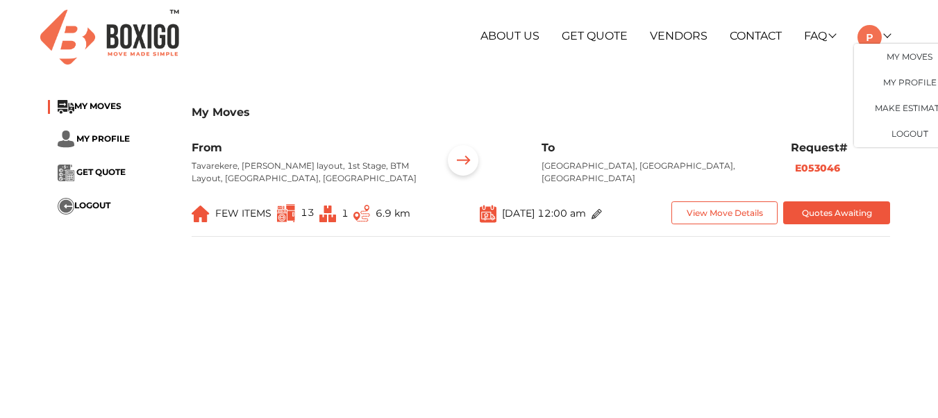
click at [784, 106] on h3 "My Moves" at bounding box center [541, 112] width 698 height 13
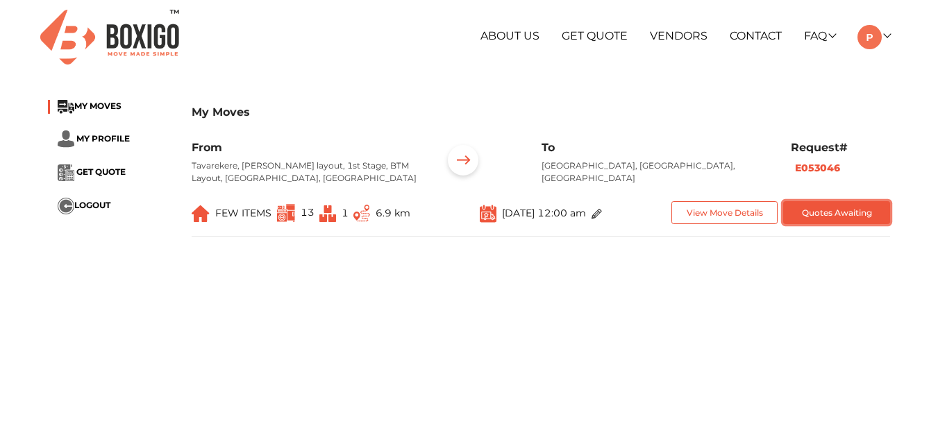
click at [805, 214] on button "Quotes Awaiting" at bounding box center [836, 212] width 107 height 23
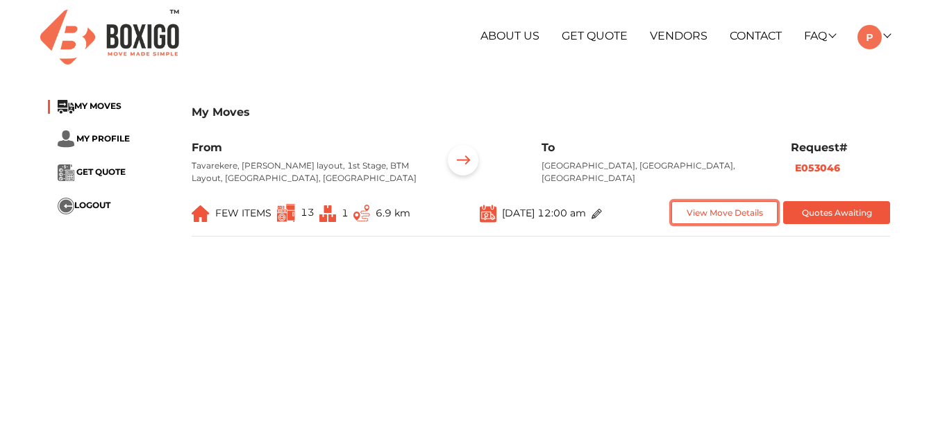
click at [740, 213] on button "View Move Details" at bounding box center [724, 212] width 107 height 23
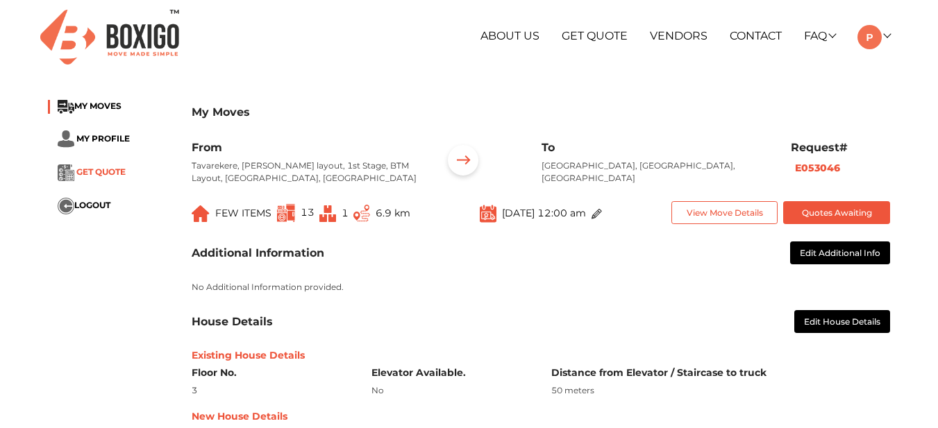
click at [109, 175] on span "GET QUOTE" at bounding box center [100, 172] width 49 height 10
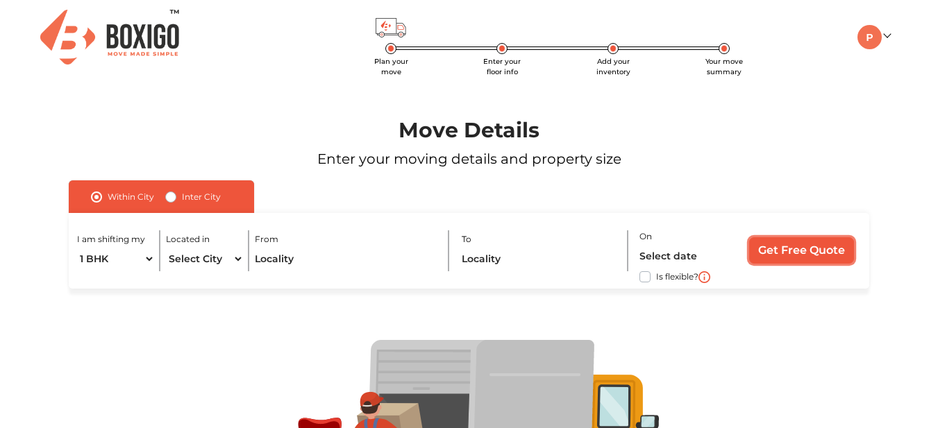
click at [797, 246] on input "Get Free Quote" at bounding box center [801, 250] width 105 height 26
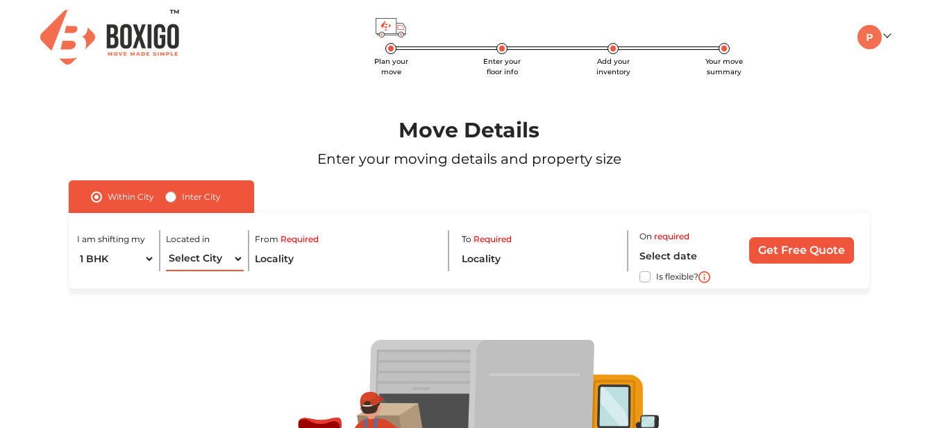
click at [239, 255] on select "Select City Bangalore Bengaluru Bhopal Bhubaneswar Chennai Coimbatore Cuttack D…" at bounding box center [205, 259] width 78 height 24
select select "[GEOGRAPHIC_DATA]"
click at [166, 247] on select "Select City Bangalore Bengaluru Bhopal Bhubaneswar Chennai Coimbatore Cuttack D…" at bounding box center [205, 259] width 78 height 24
click at [319, 257] on input "text" at bounding box center [346, 259] width 183 height 24
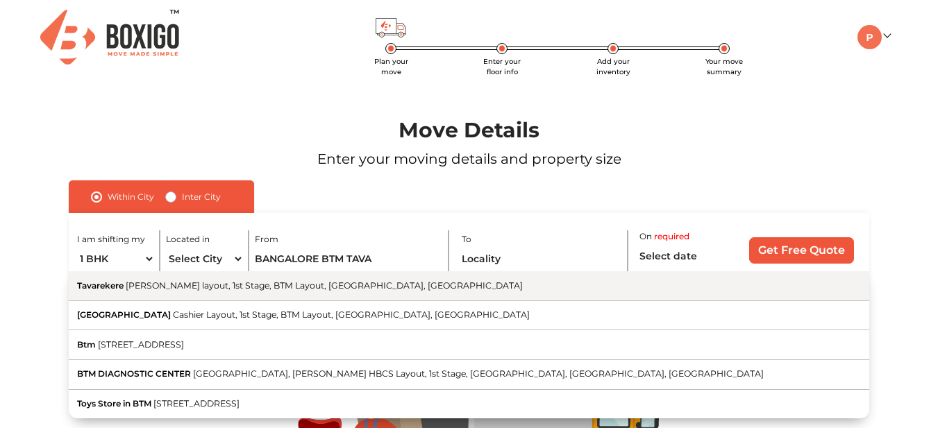
click at [283, 288] on span "Ramappa layout, 1st Stage, BTM Layout, Bangalore, Karnataka" at bounding box center [324, 285] width 397 height 10
type input "Tavarekere, Ramappa layout, 1st Stage, BTM Layout, Bangalore, Karnataka"
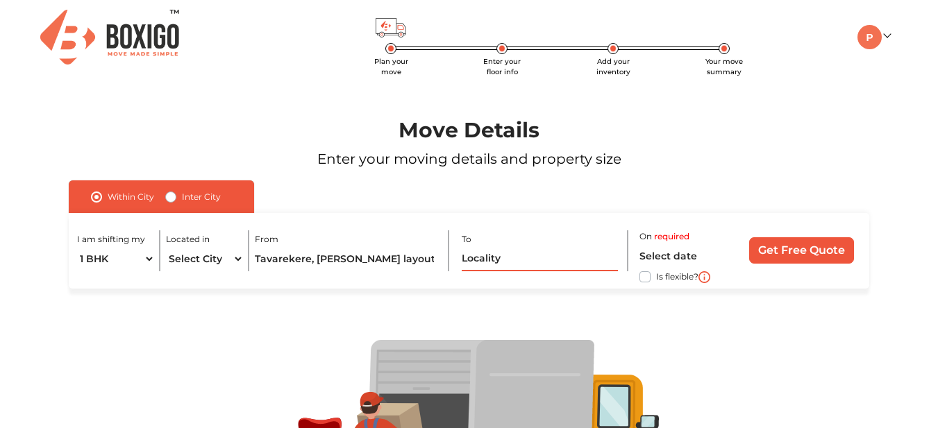
click at [498, 258] on input "text" at bounding box center [540, 259] width 157 height 24
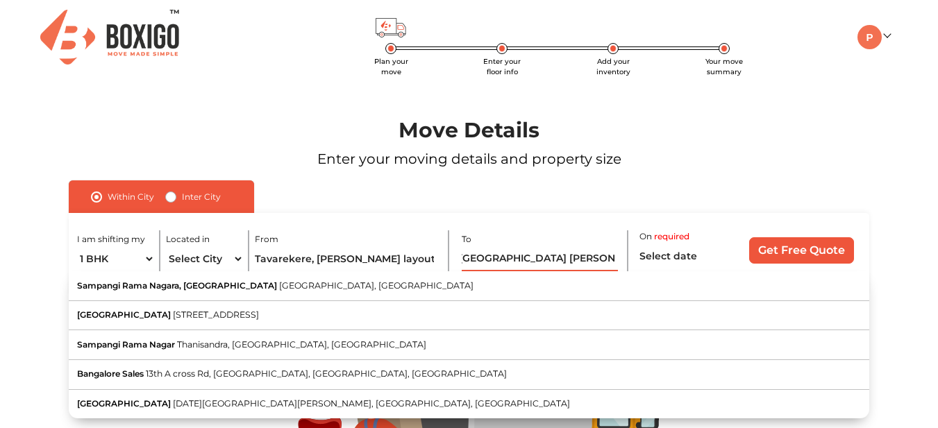
scroll to position [0, 40]
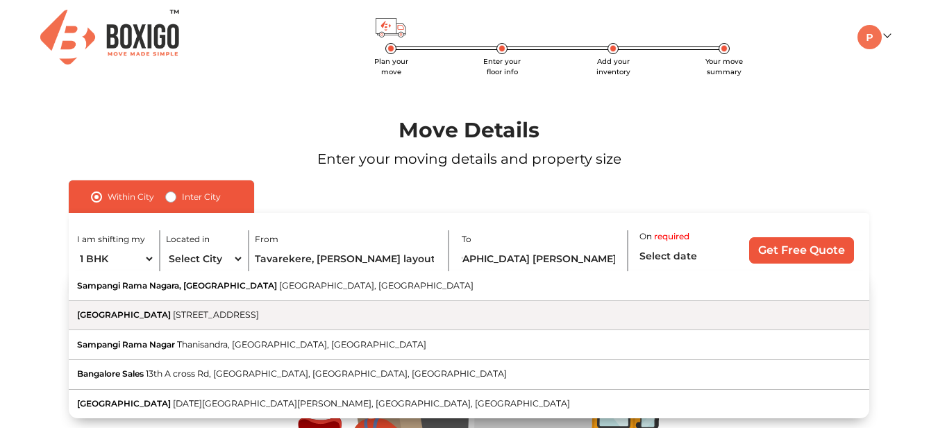
click at [259, 314] on span "16th Cross, 4th Main Road, Mission Road, Sampangi Rama Nagara, Sampangi Rama Na…" at bounding box center [216, 315] width 86 height 10
type input "Sampangi Rama Nagara Police Station, 16th Cross, 4th Main Road, Mission Road, S…"
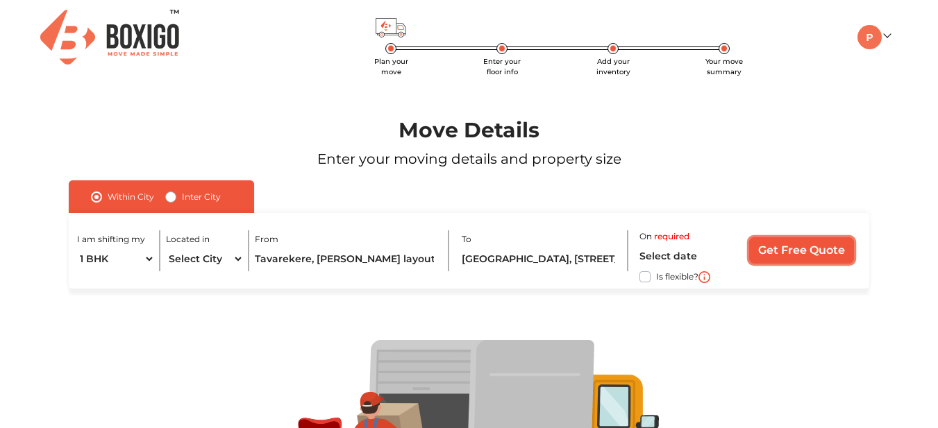
click at [771, 252] on input "Get Free Quote" at bounding box center [801, 250] width 105 height 26
click at [792, 246] on input "Get Free Quote" at bounding box center [801, 250] width 105 height 26
click at [656, 276] on label "Is flexible?" at bounding box center [677, 276] width 42 height 15
click at [80, 276] on input "Is flexible?" at bounding box center [74, 276] width 11 height 14
checkbox input "true"
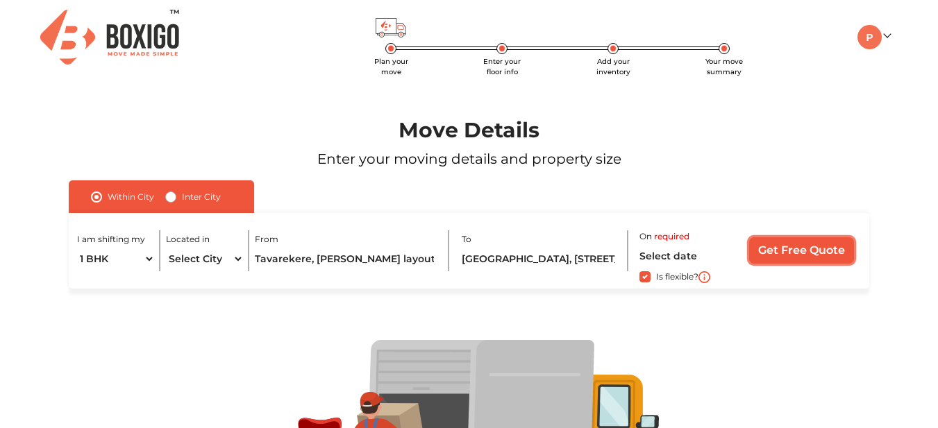
click at [781, 254] on input "Get Free Quote" at bounding box center [801, 250] width 105 height 26
click at [818, 242] on input "Get Free Quote" at bounding box center [801, 250] width 105 height 26
